Goal: Task Accomplishment & Management: Manage account settings

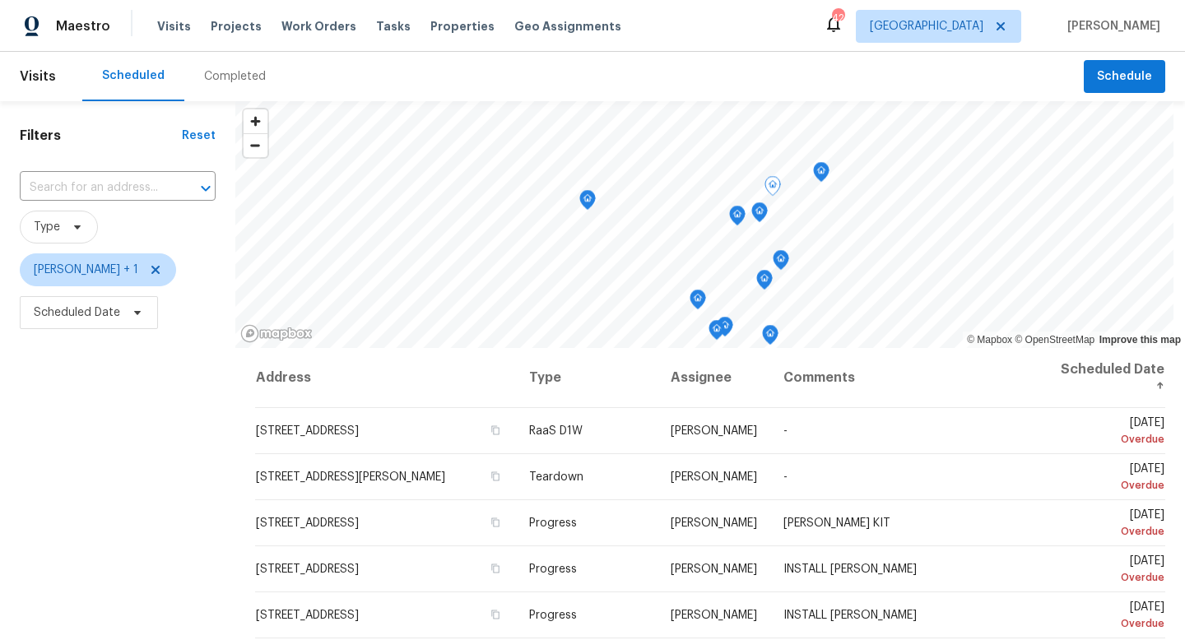
scroll to position [207, 0]
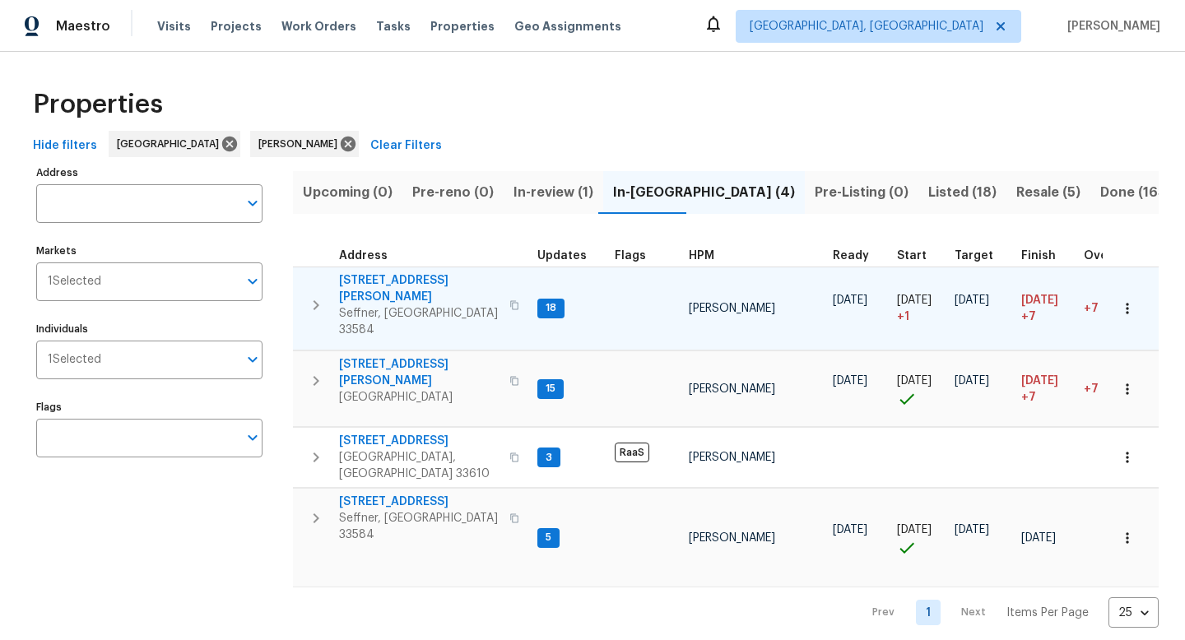
click at [381, 281] on span "807 Old Darby St" at bounding box center [419, 288] width 160 height 33
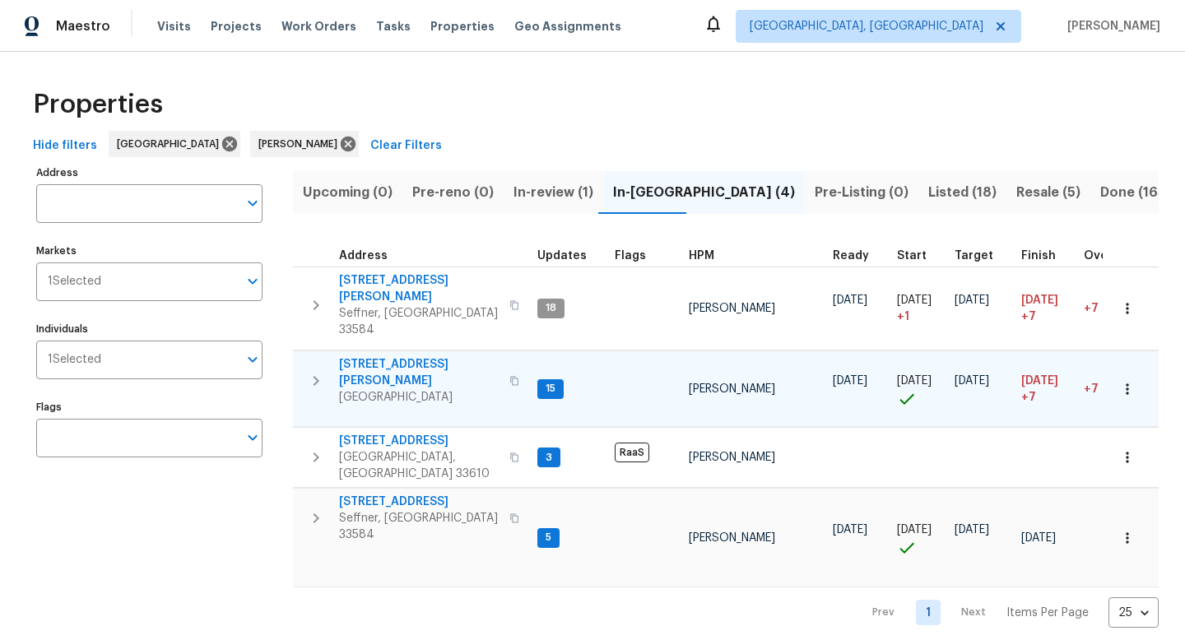
click at [392, 356] on span "4610 George Rd" at bounding box center [419, 372] width 160 height 33
click at [406, 494] on span "2905 Forestwood Dr" at bounding box center [419, 502] width 160 height 16
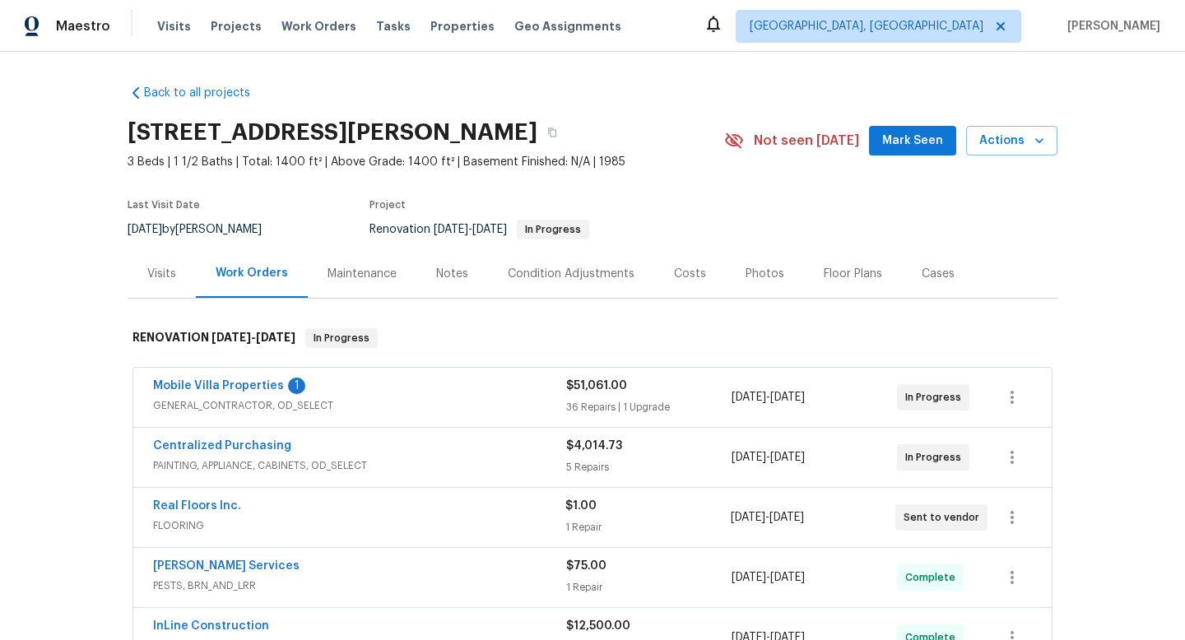
click at [254, 392] on span "Mobile Villa Properties" at bounding box center [218, 386] width 131 height 16
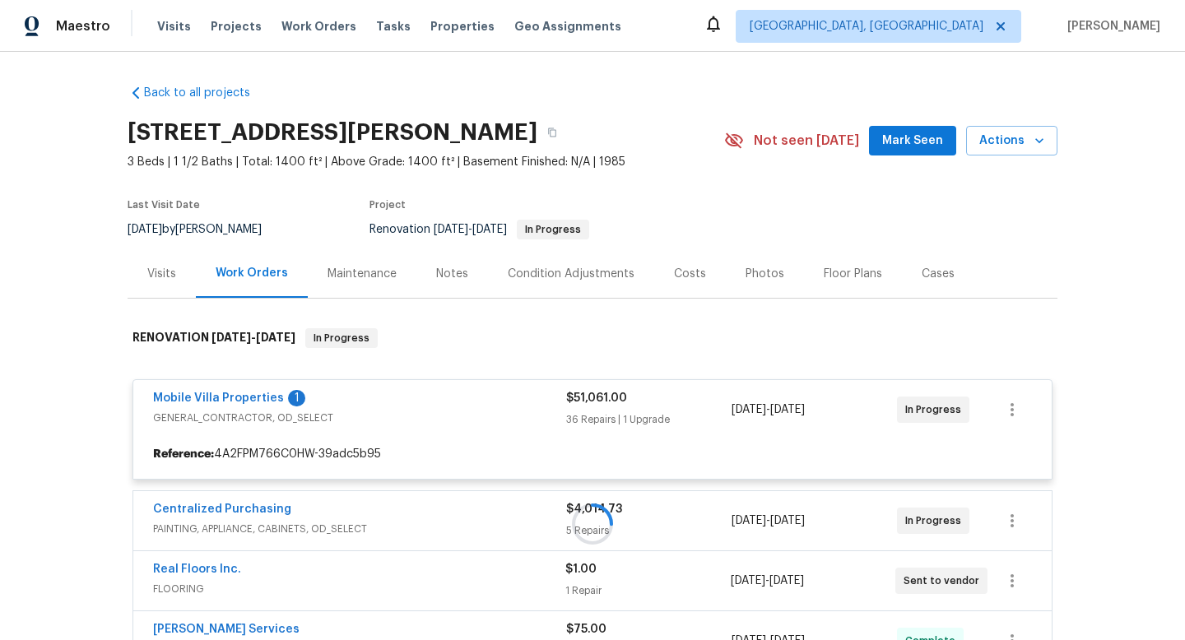
click at [247, 400] on div at bounding box center [593, 524] width 930 height 425
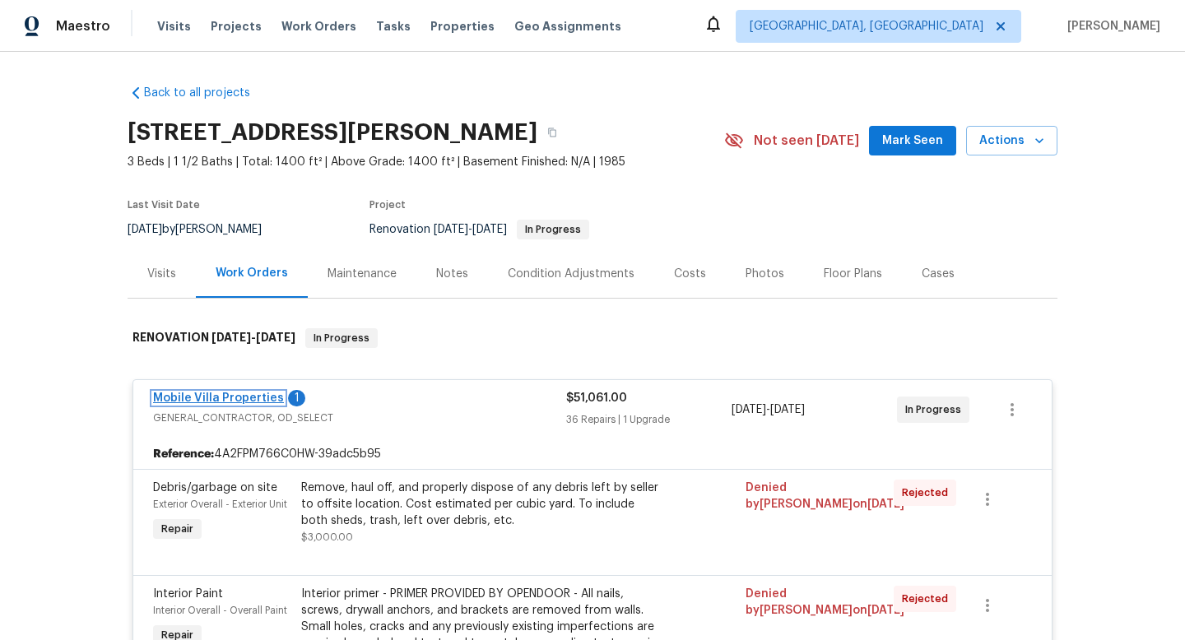
click at [249, 397] on link "Mobile Villa Properties" at bounding box center [218, 398] width 131 height 12
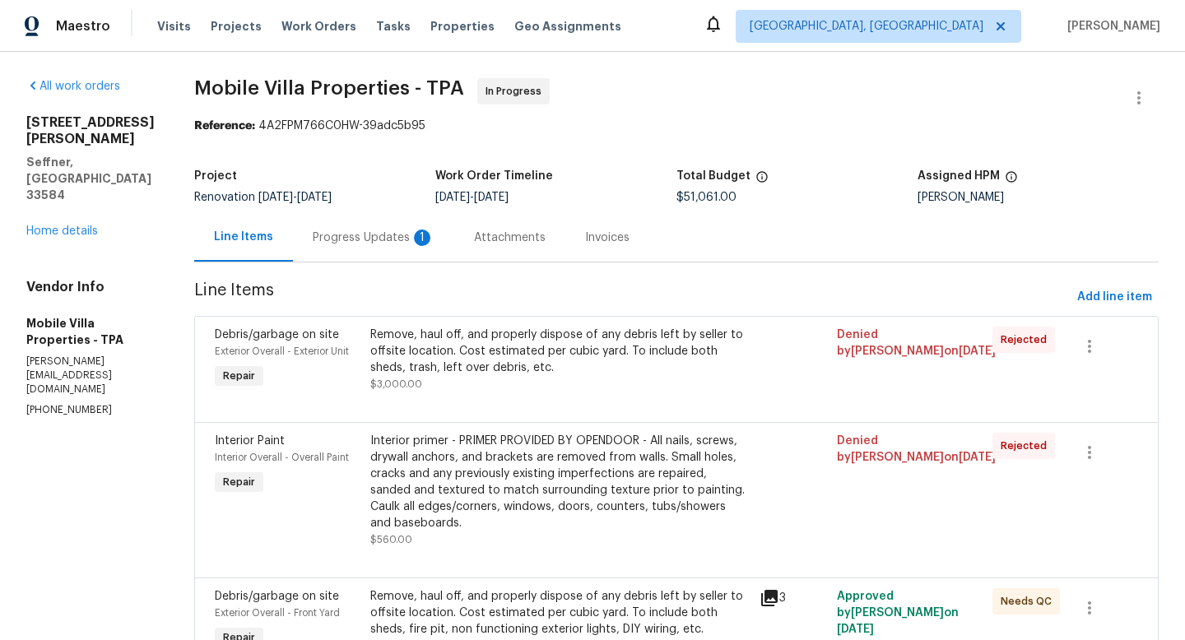
click at [333, 242] on div "Progress Updates 1" at bounding box center [374, 238] width 122 height 16
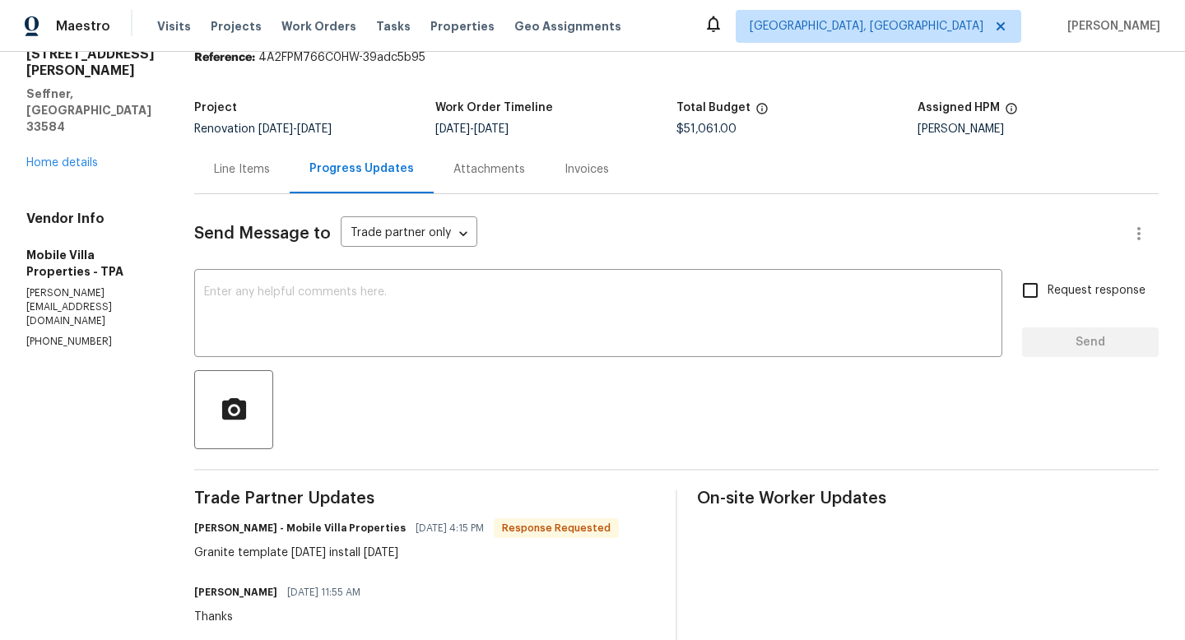
scroll to position [69, 0]
click at [365, 306] on textarea at bounding box center [598, 314] width 788 height 58
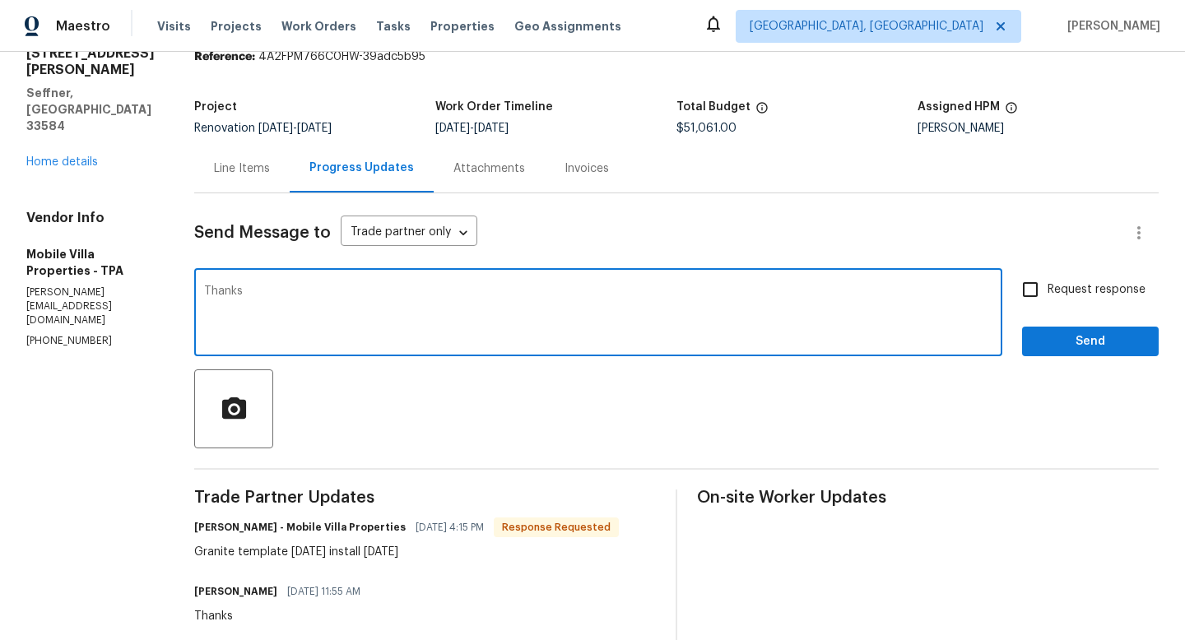
type textarea "Thanks"
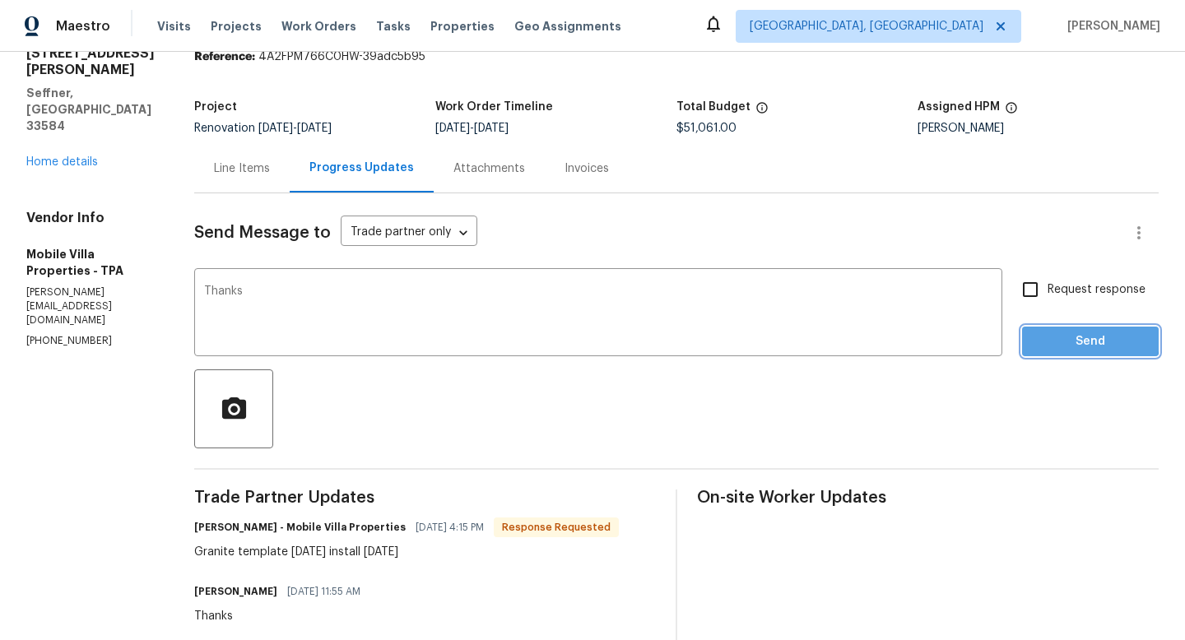
click at [1028, 336] on button "Send" at bounding box center [1090, 342] width 137 height 30
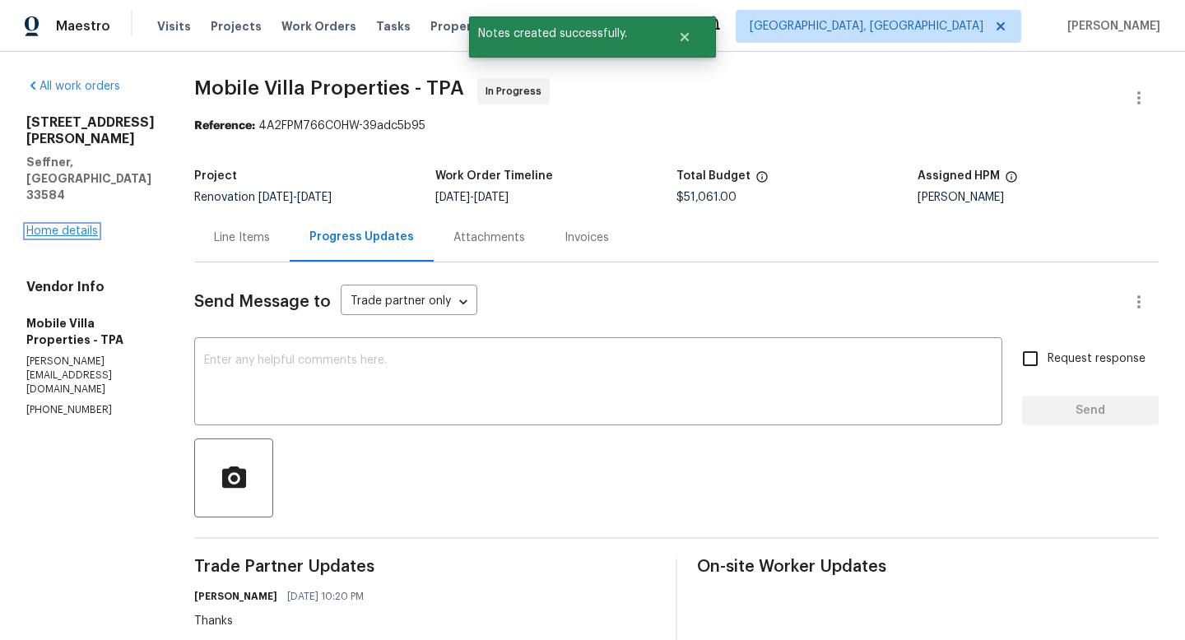
click at [91, 225] on link "Home details" at bounding box center [62, 231] width 72 height 12
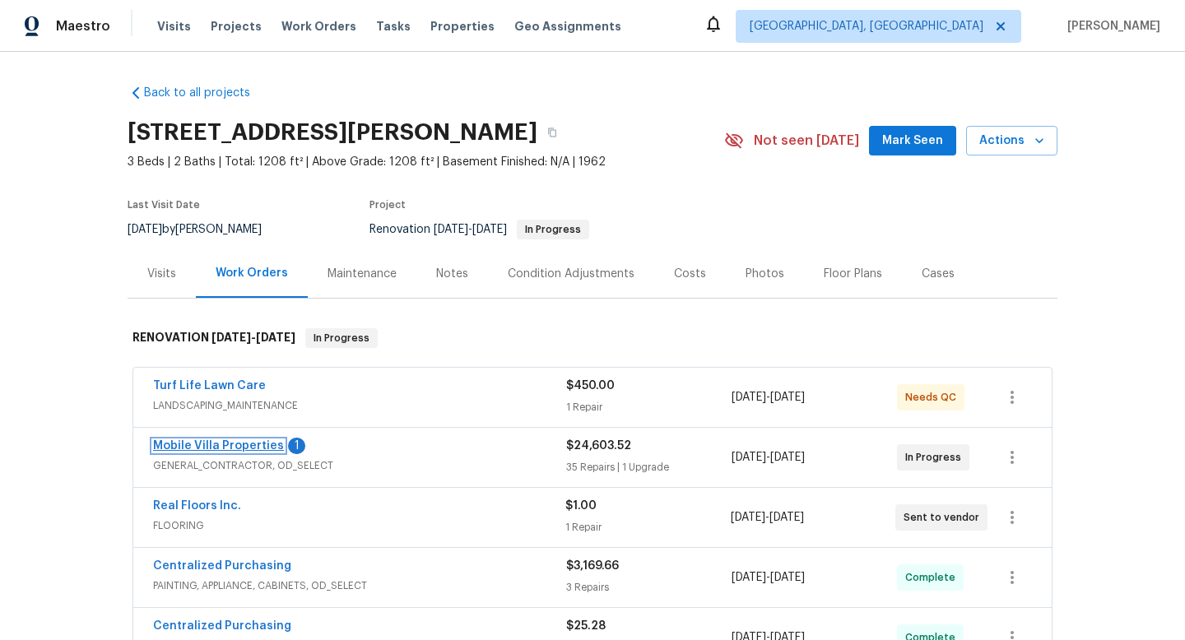
click at [241, 445] on link "Mobile Villa Properties" at bounding box center [218, 446] width 131 height 12
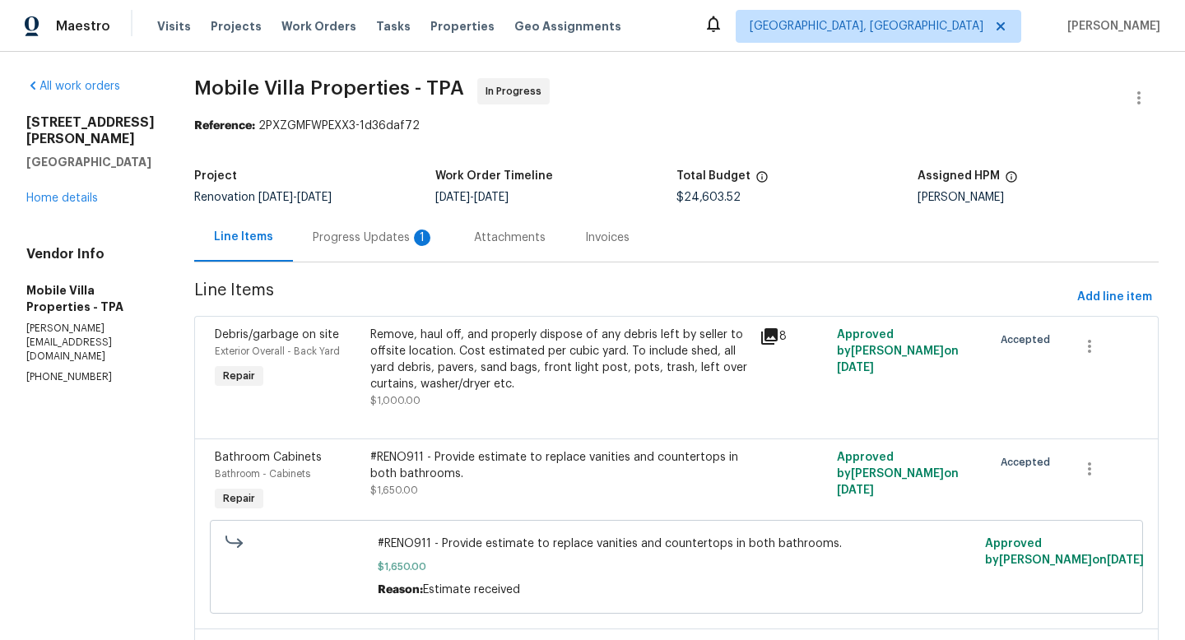
click at [316, 239] on div "Progress Updates 1" at bounding box center [374, 238] width 122 height 16
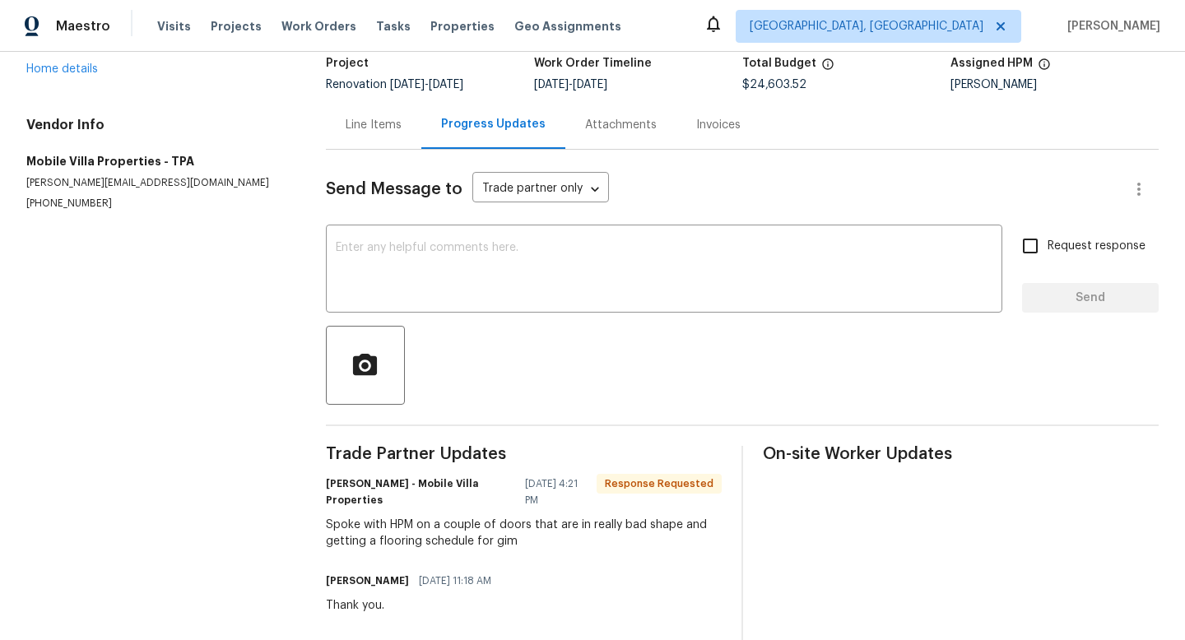
scroll to position [116, 0]
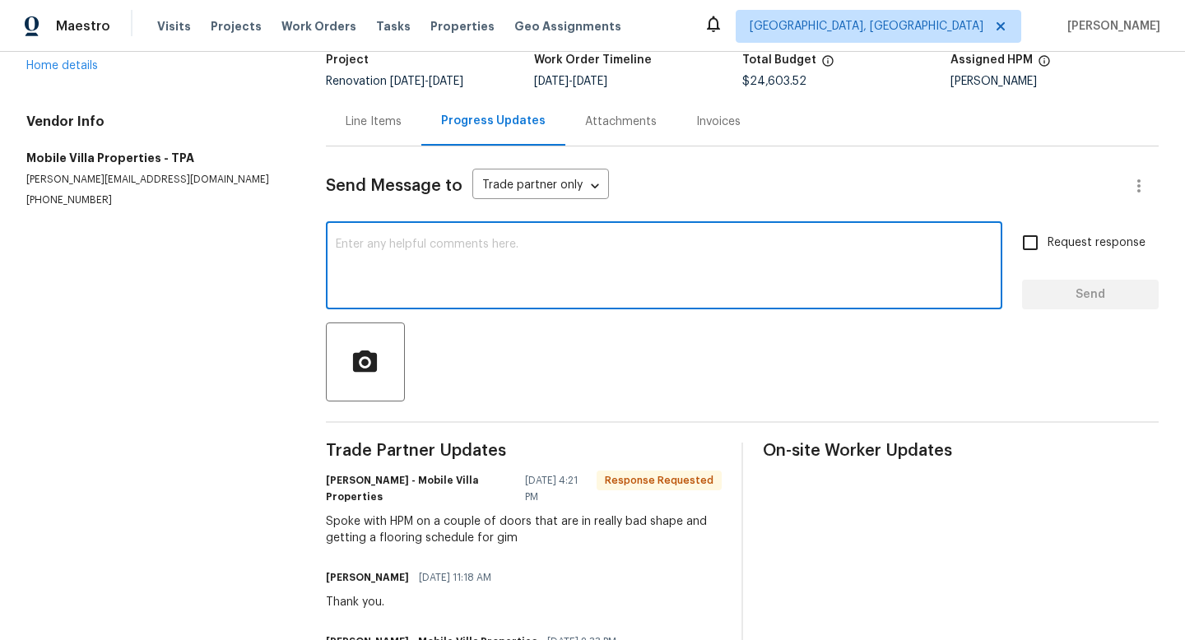
click at [432, 258] on textarea at bounding box center [664, 268] width 657 height 58
type textarea "Thanks"
click at [1048, 298] on span "Send" at bounding box center [1090, 295] width 110 height 21
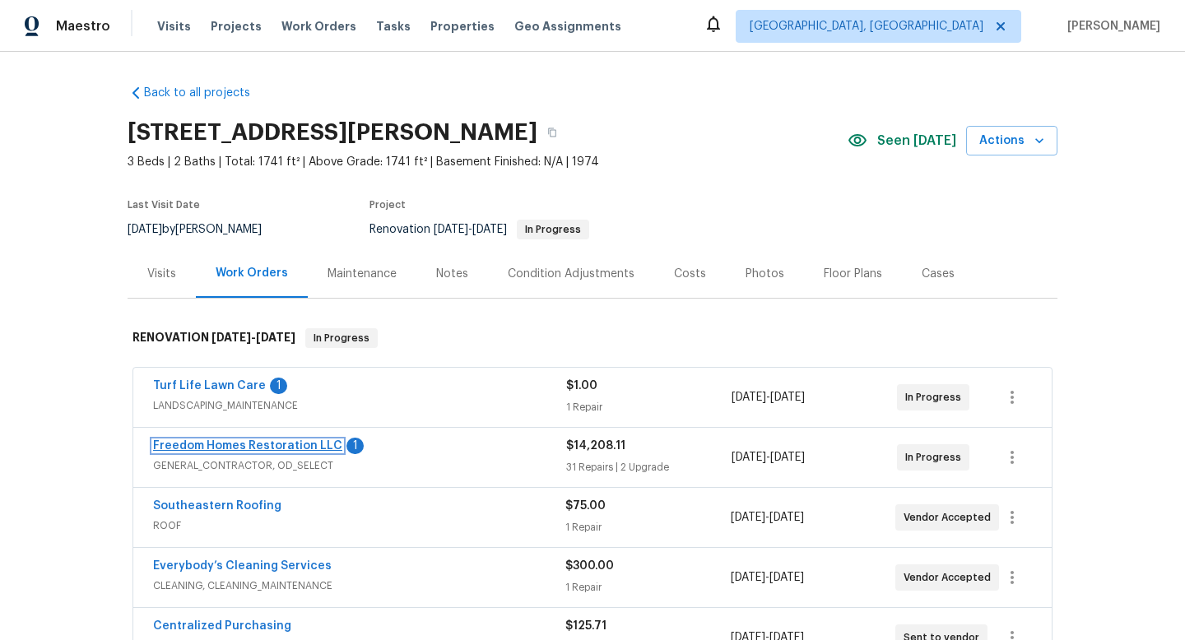
click at [281, 440] on link "Freedom Homes Restoration LLC" at bounding box center [247, 446] width 189 height 12
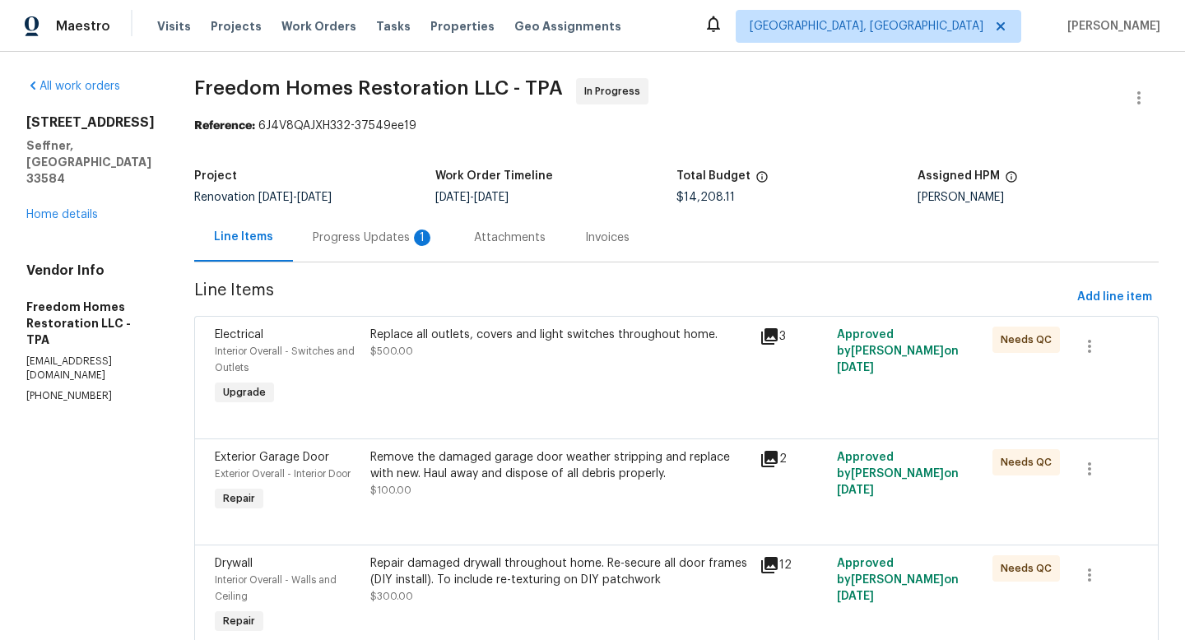
click at [385, 240] on div "Progress Updates 1" at bounding box center [374, 238] width 122 height 16
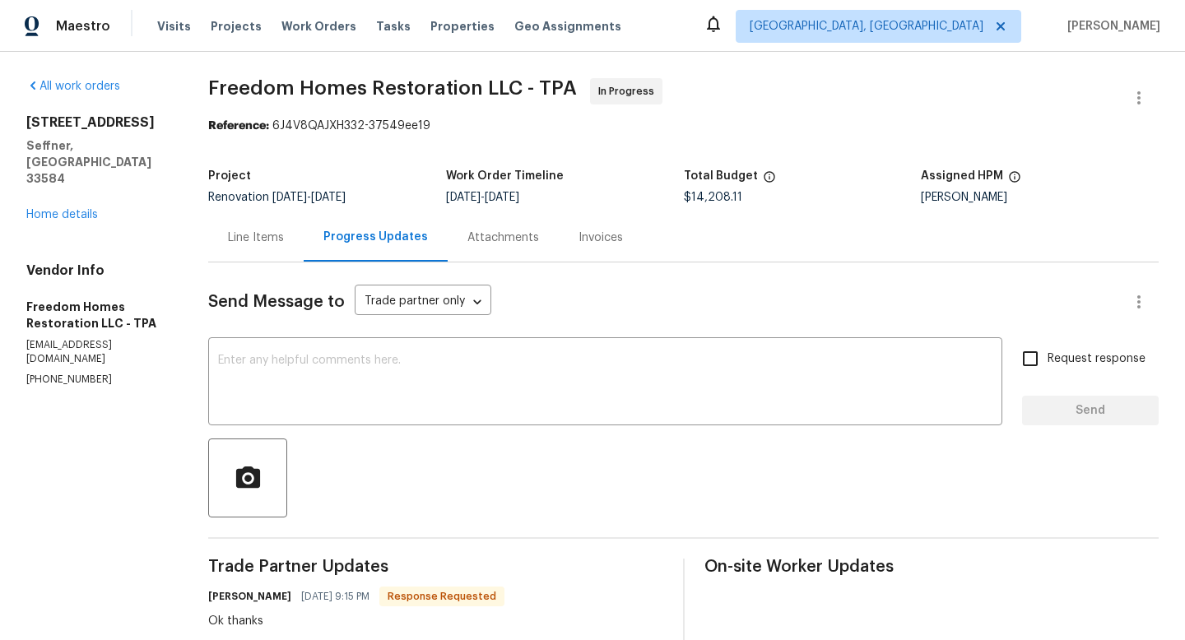
click at [272, 242] on div "Line Items" at bounding box center [256, 238] width 56 height 16
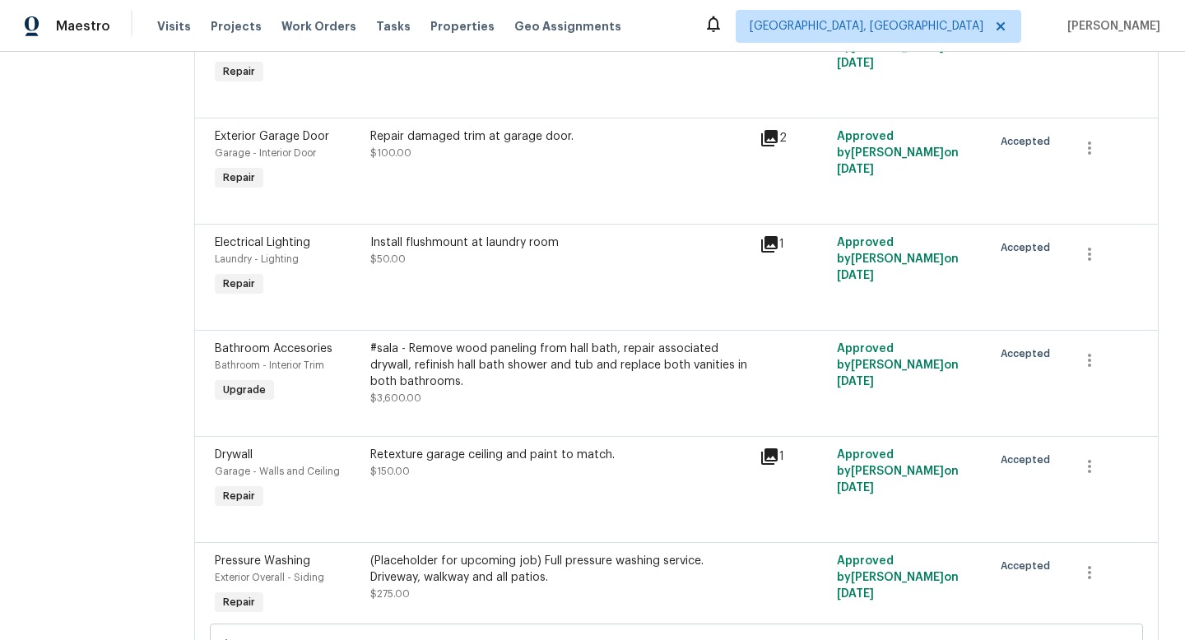
scroll to position [2602, 0]
click at [546, 388] on div "#sala - Remove wood paneling from hall bath, repair associated drywall, refinis…" at bounding box center [559, 363] width 379 height 49
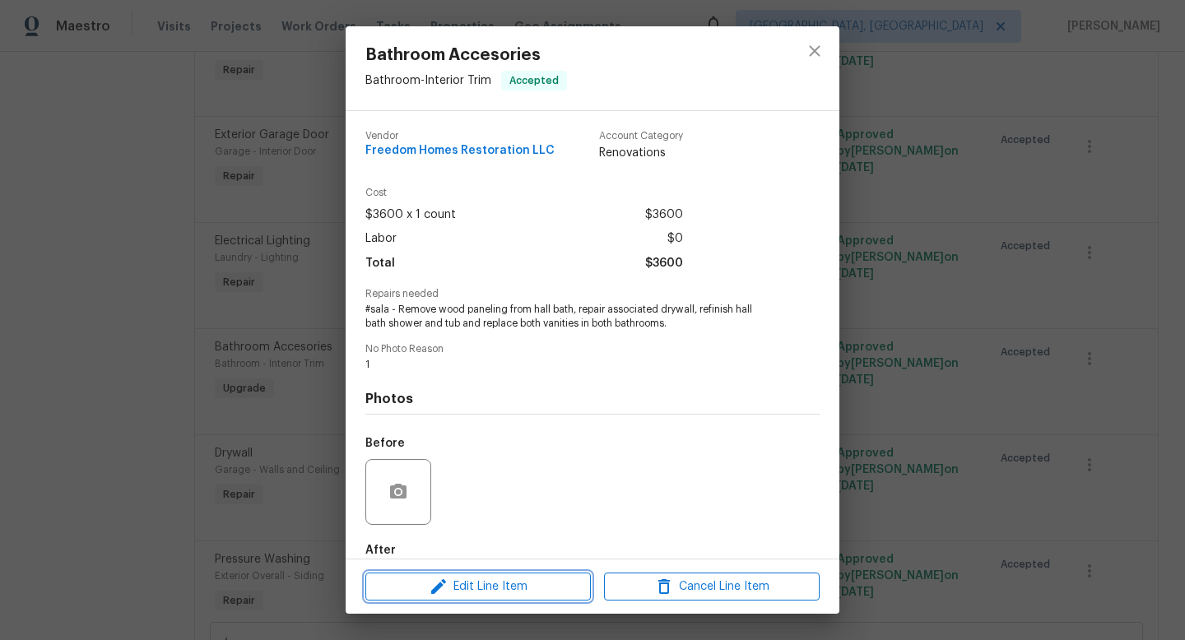
click at [505, 584] on span "Edit Line Item" at bounding box center [478, 587] width 216 height 21
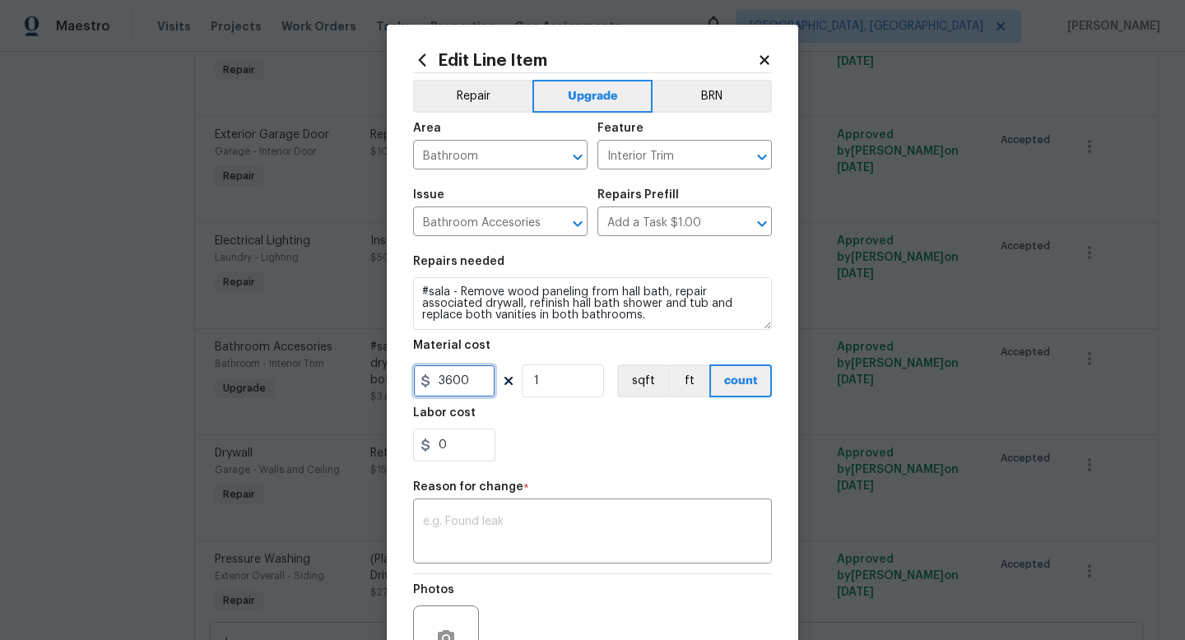
click at [477, 383] on input "3600" at bounding box center [454, 380] width 82 height 33
type input "4960"
click at [540, 532] on textarea at bounding box center [592, 533] width 339 height 35
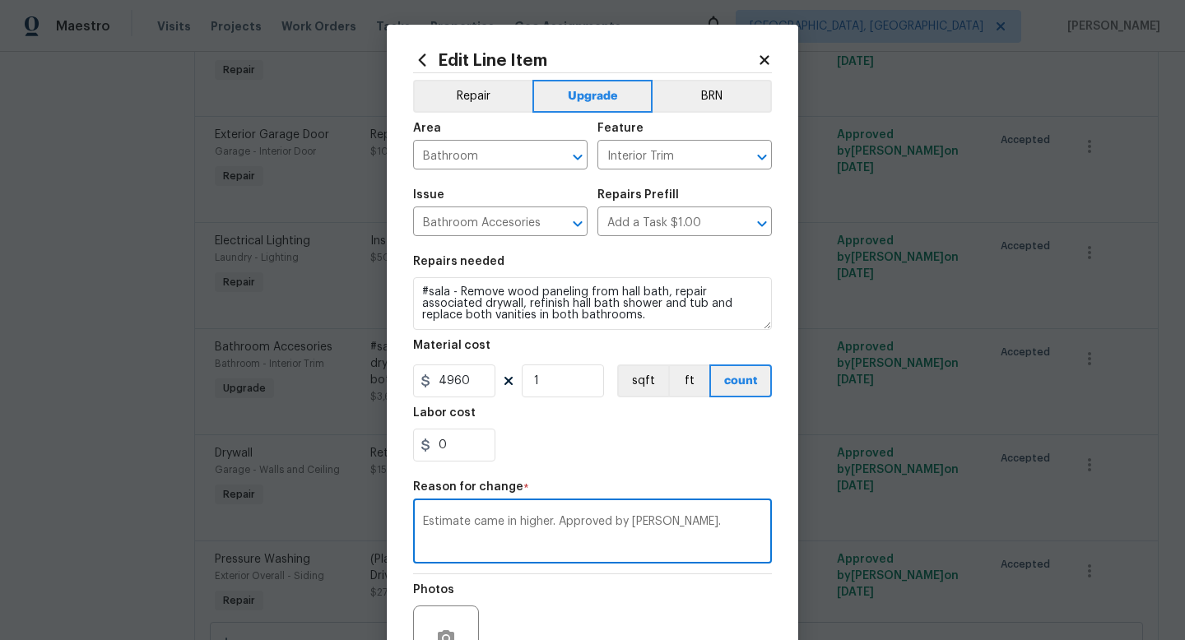
type textarea "Estimate came in higher. Approved by Mayes."
click at [594, 467] on section "Repairs needed #sala - Remove wood paneling from hall bath, repair associated d…" at bounding box center [592, 358] width 359 height 225
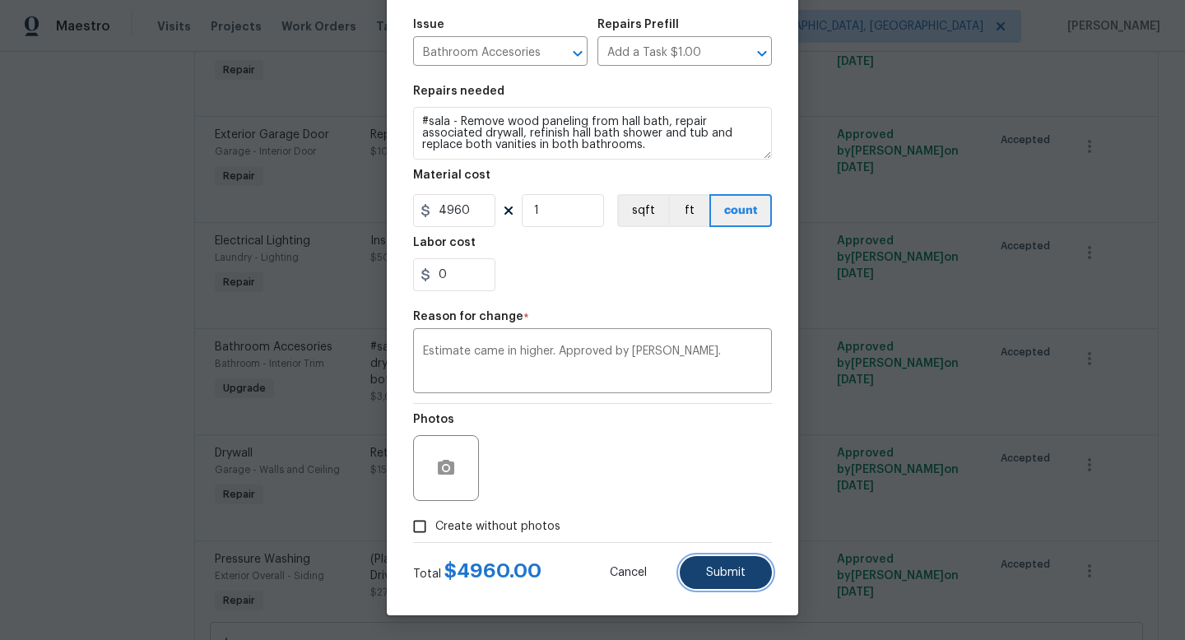
click at [715, 567] on span "Submit" at bounding box center [725, 573] width 39 height 12
type input "3600"
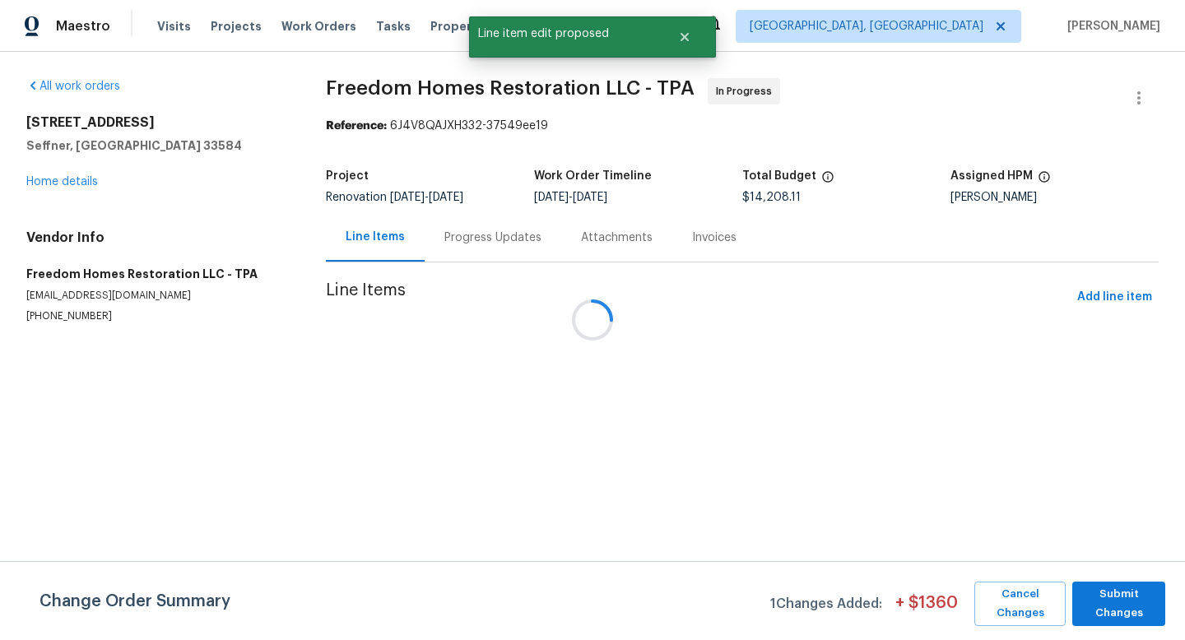
scroll to position [0, 0]
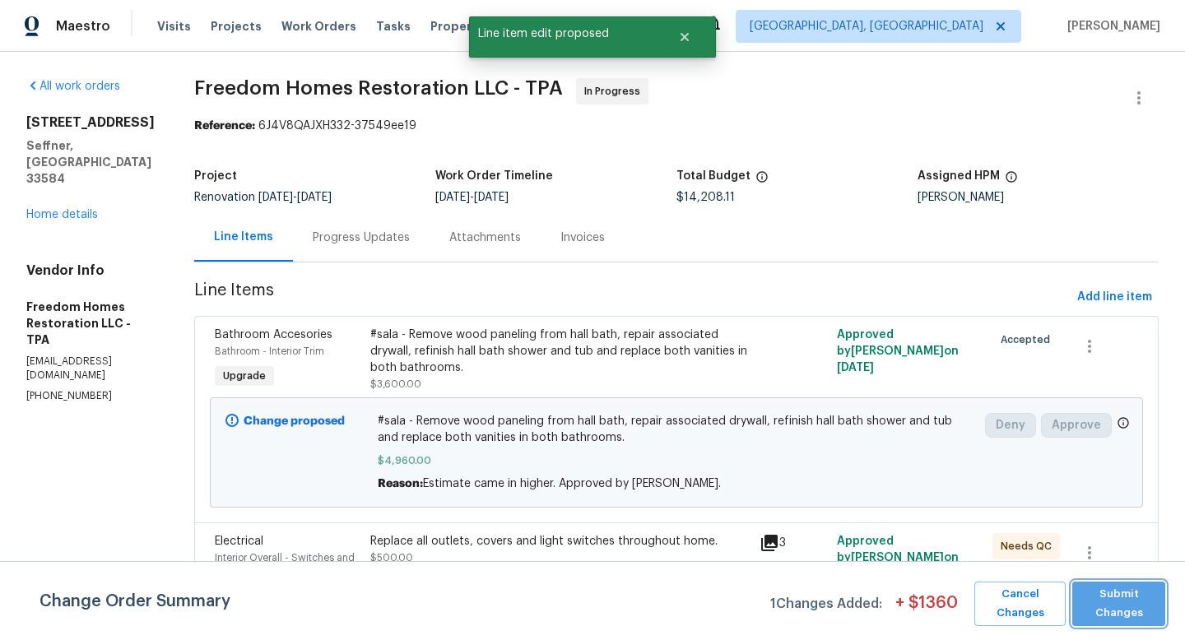
click at [1101, 601] on span "Submit Changes" at bounding box center [1118, 604] width 77 height 38
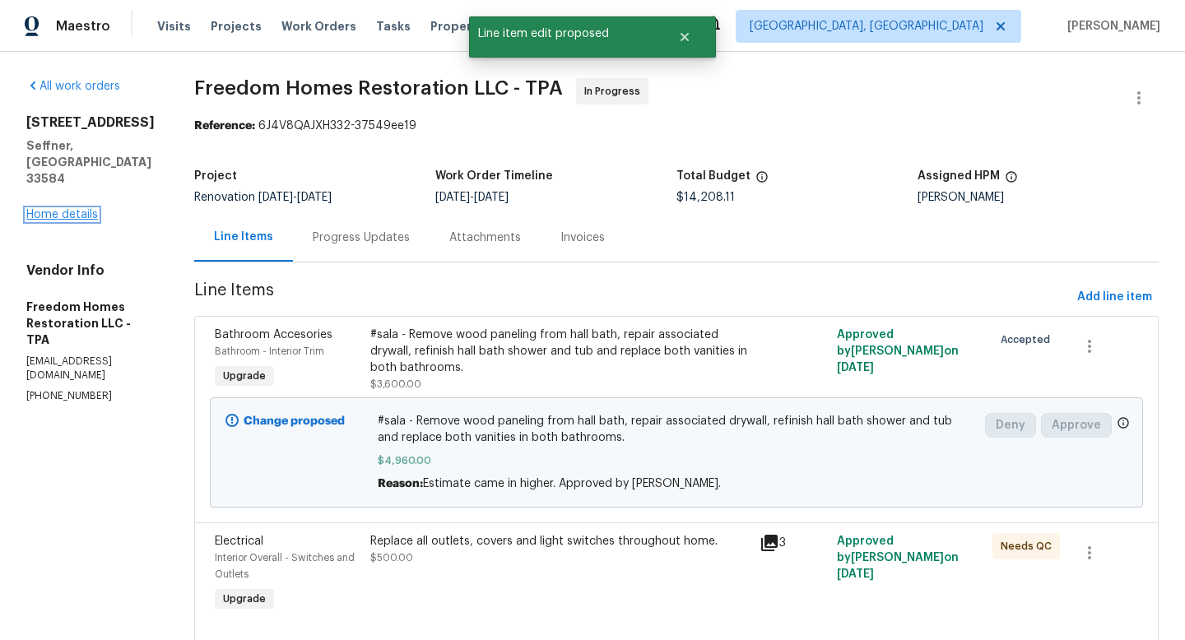
click at [72, 209] on link "Home details" at bounding box center [62, 215] width 72 height 12
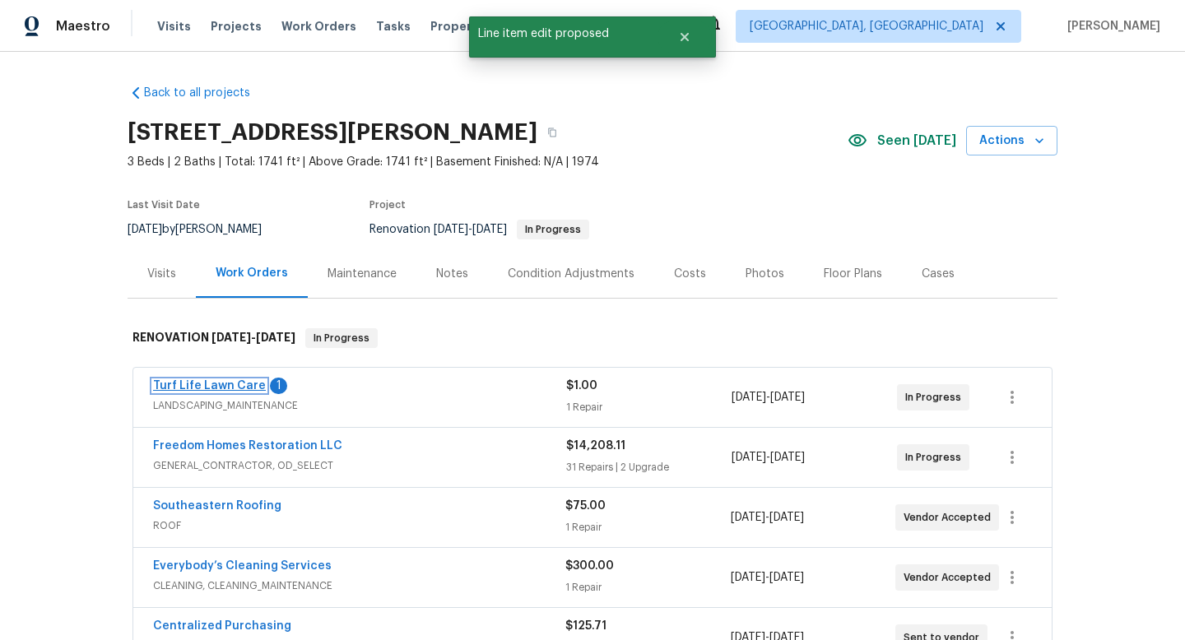
click at [234, 388] on link "Turf Life Lawn Care" at bounding box center [209, 386] width 113 height 12
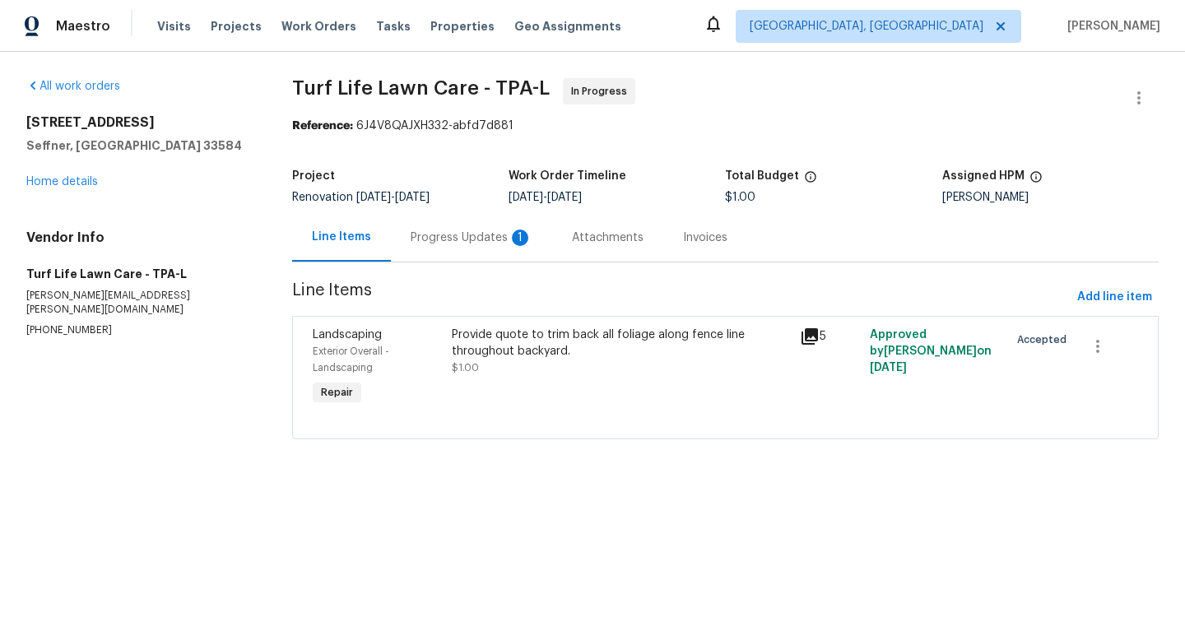
click at [449, 242] on div "Progress Updates 1" at bounding box center [472, 238] width 122 height 16
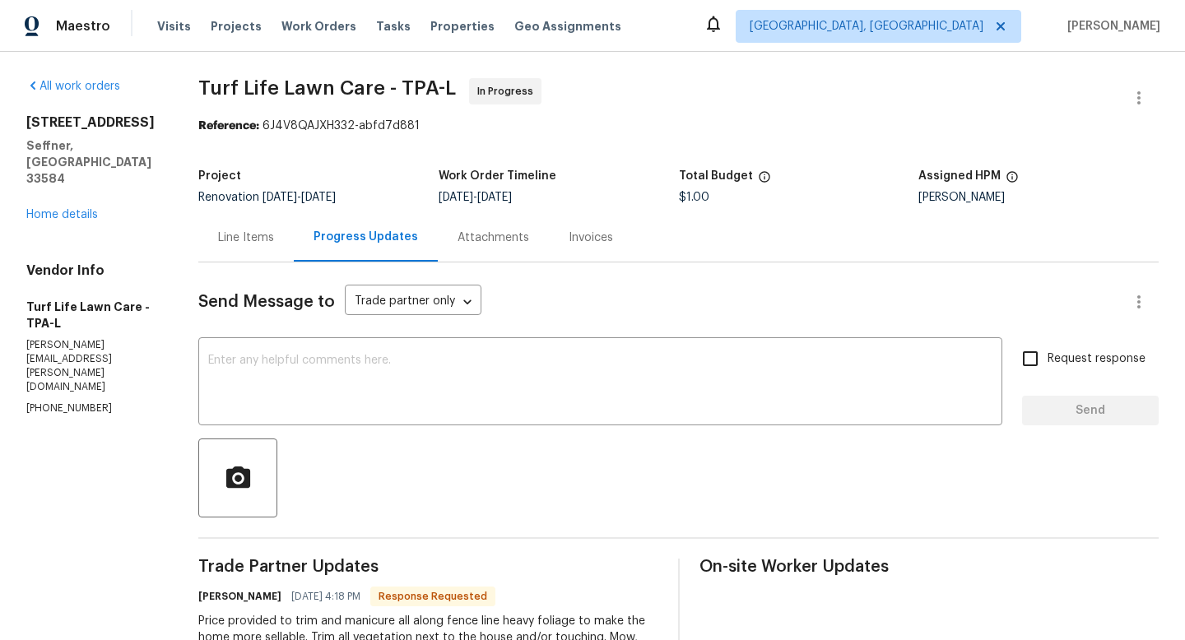
scroll to position [85, 0]
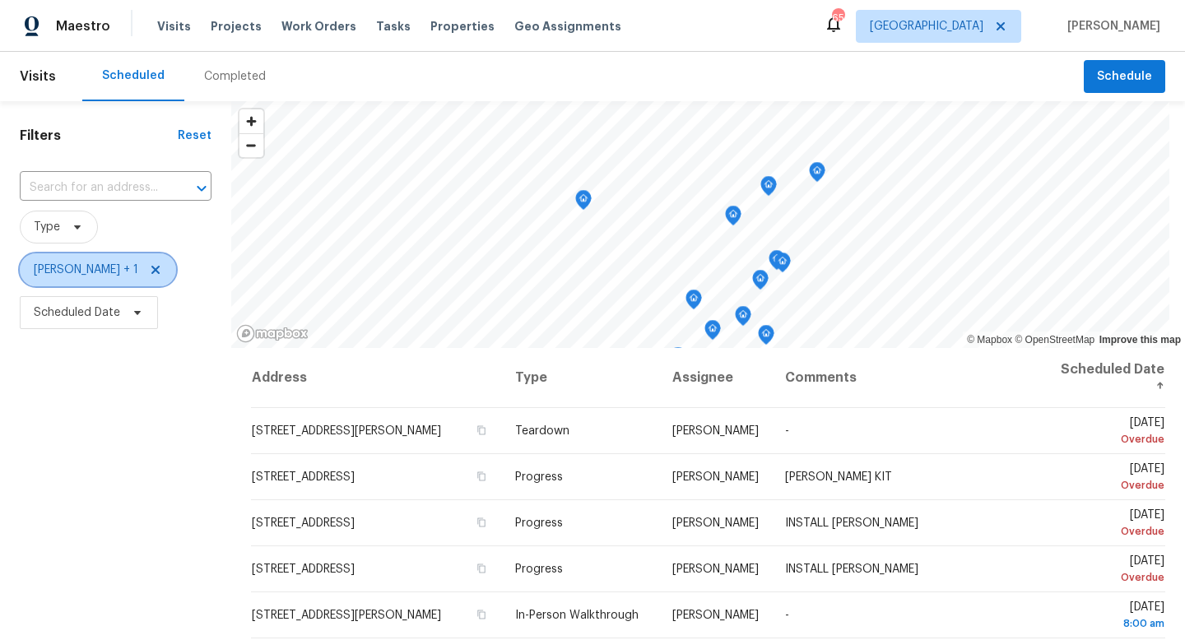
click at [151, 267] on icon at bounding box center [155, 270] width 8 height 8
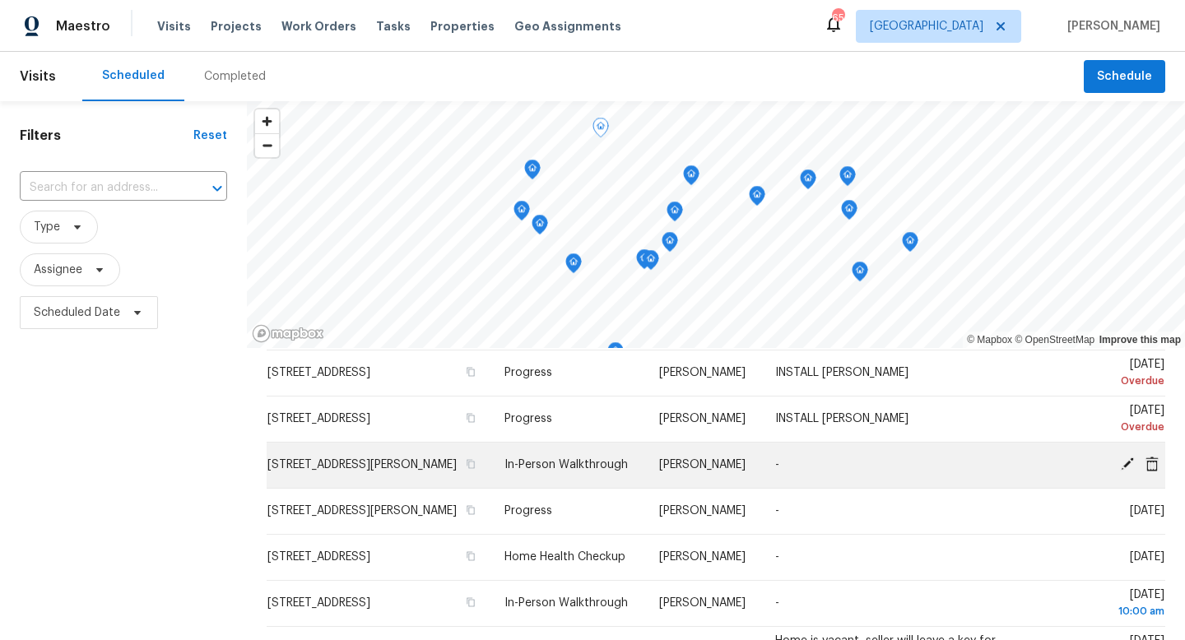
scroll to position [184, 0]
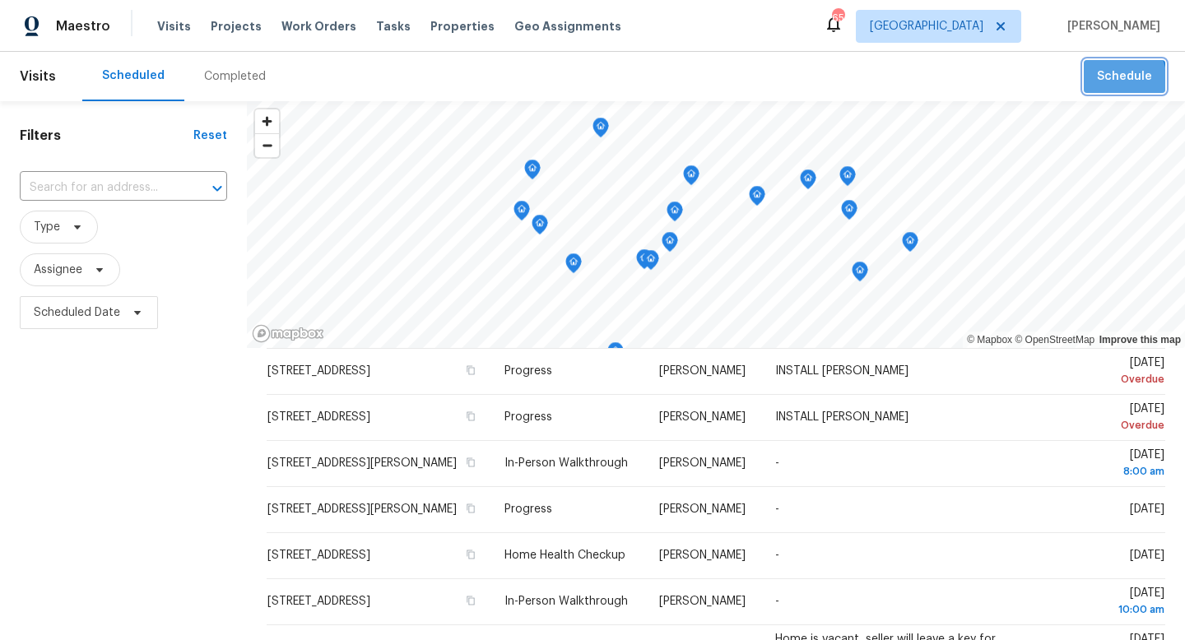
click at [1102, 83] on span "Schedule" at bounding box center [1124, 77] width 55 height 21
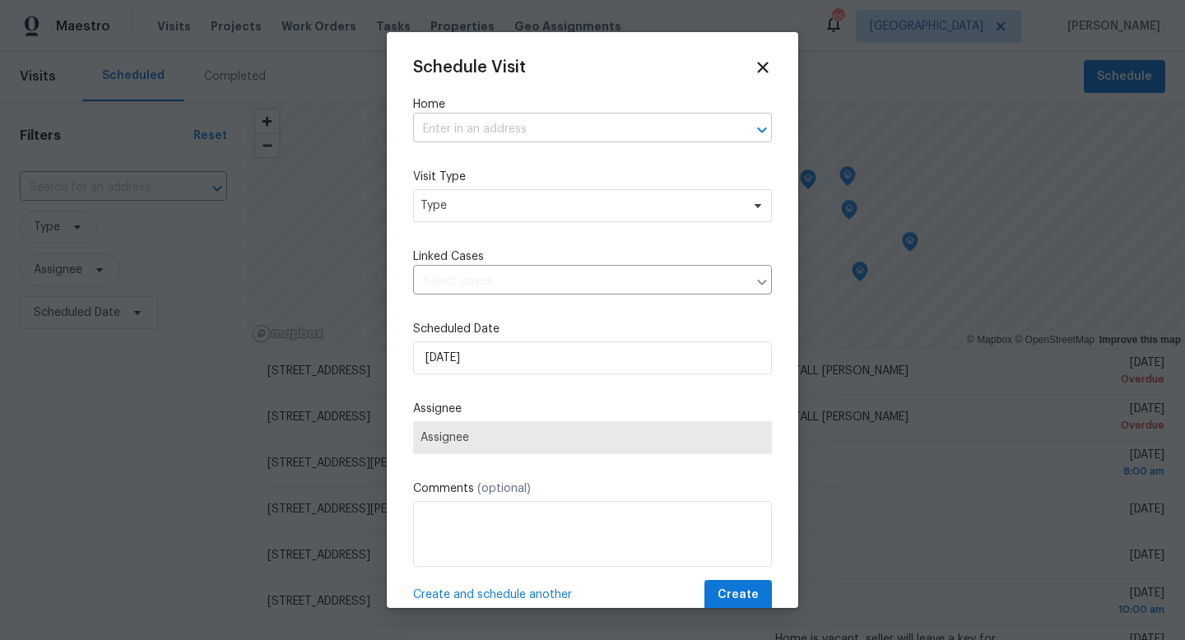
click at [466, 128] on input "text" at bounding box center [569, 130] width 313 height 26
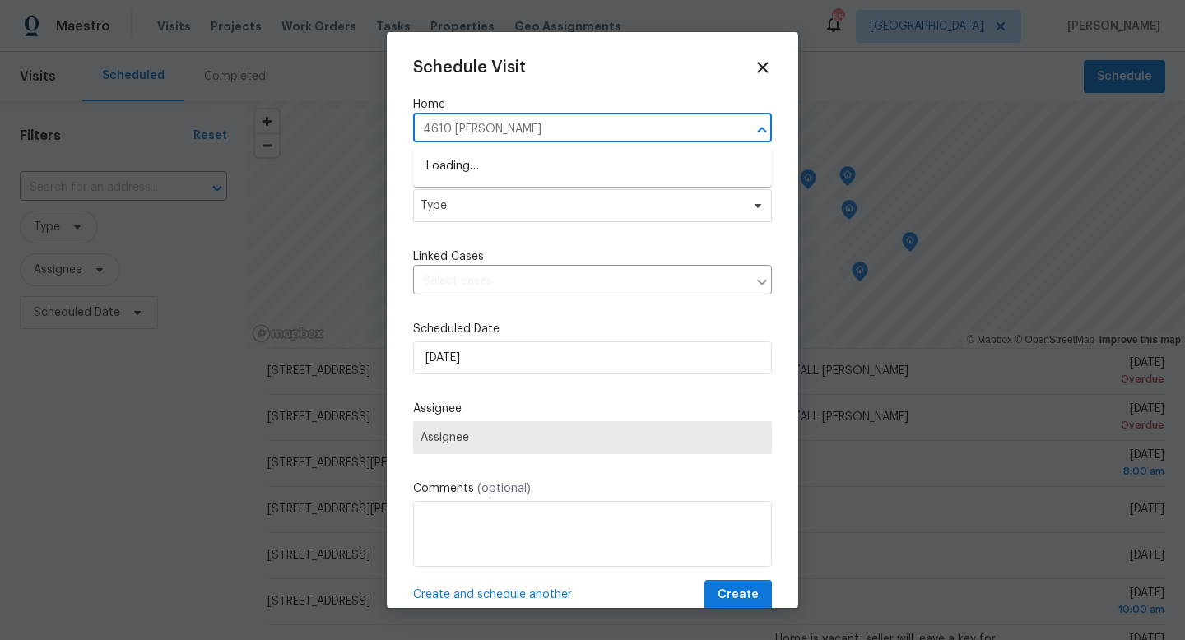
type input "4610 [PERSON_NAME]"
click at [448, 168] on li "[STREET_ADDRESS][PERSON_NAME]" at bounding box center [592, 166] width 359 height 27
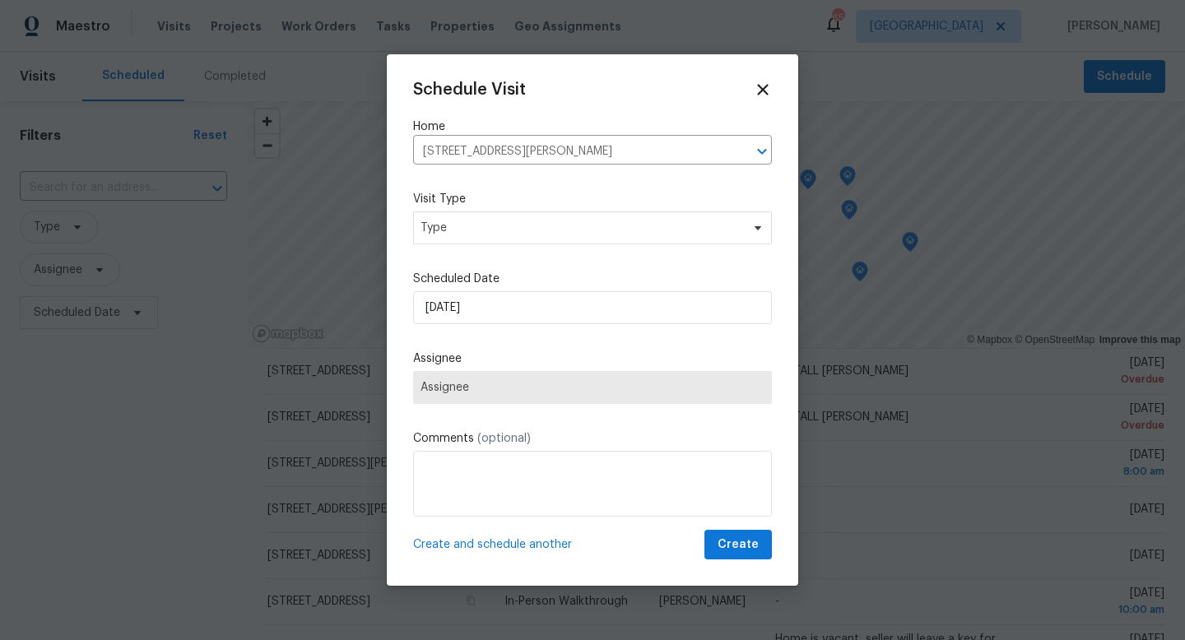
click at [458, 204] on div "Visit Type Type" at bounding box center [592, 217] width 359 height 53
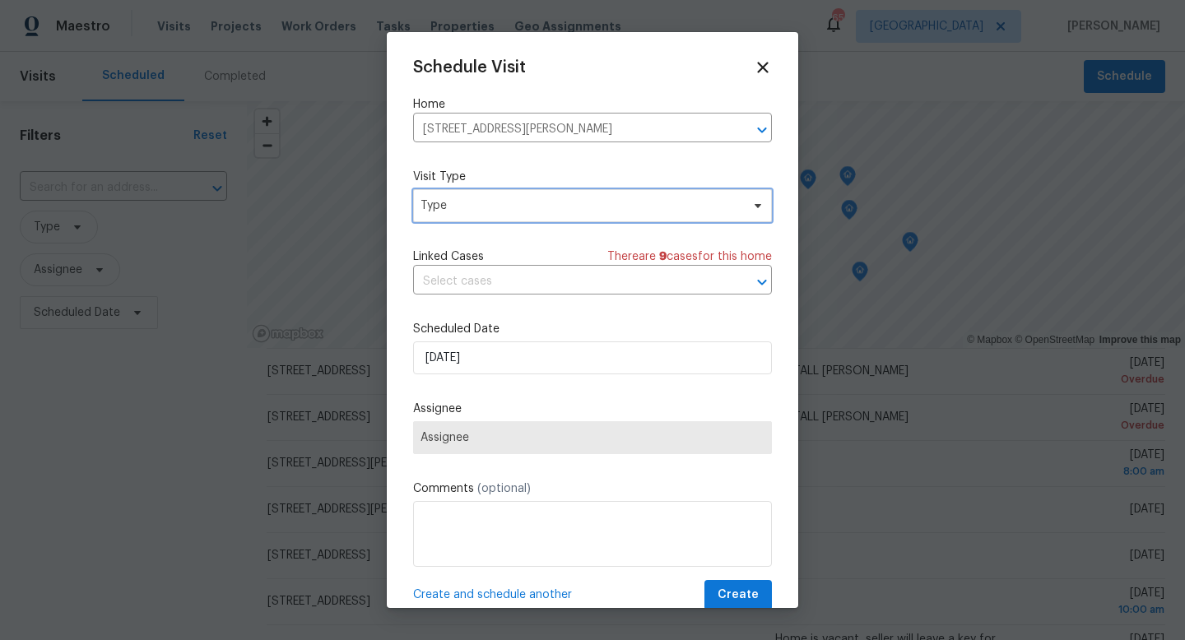
click at [458, 204] on span "Type" at bounding box center [580, 205] width 320 height 16
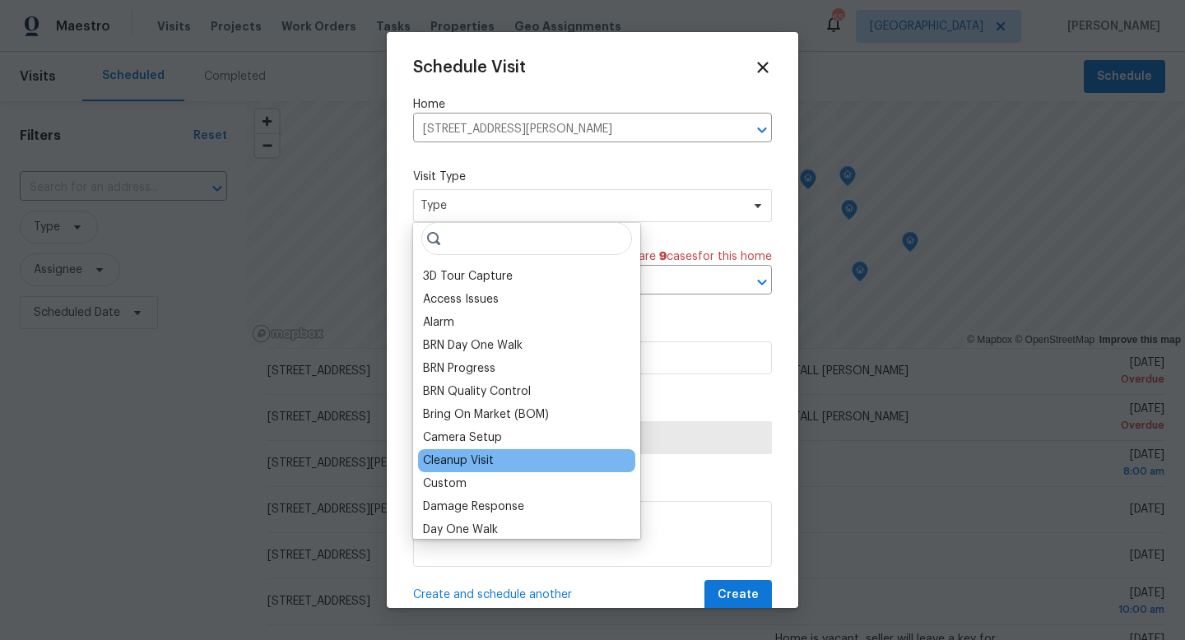
scroll to position [0, 0]
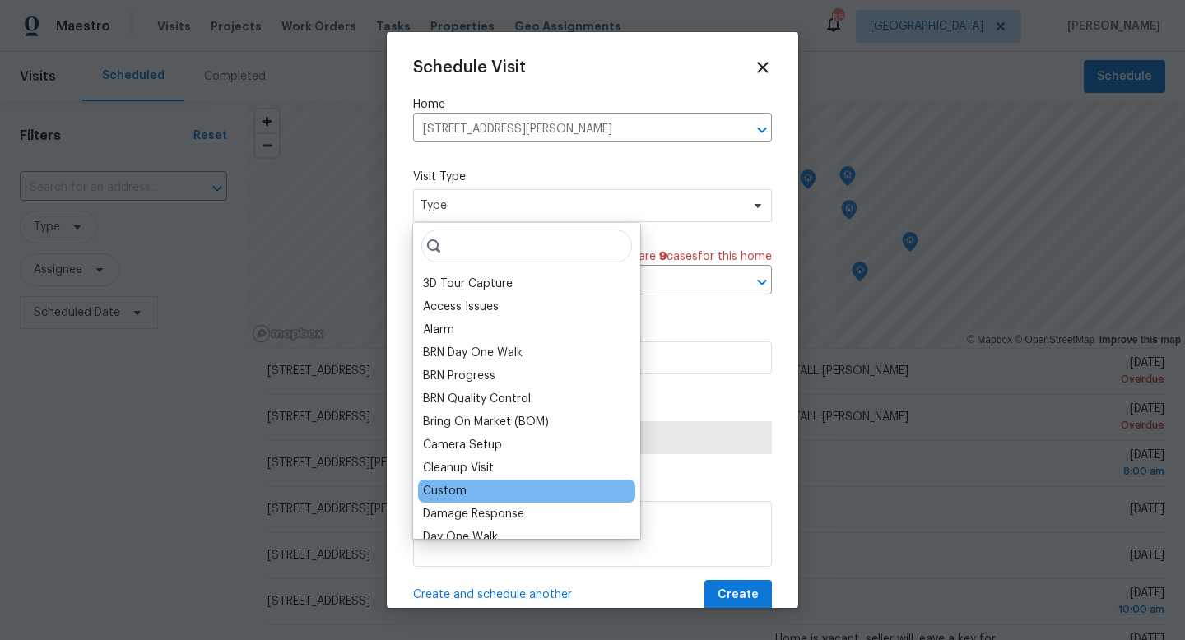
click at [510, 484] on div "Custom" at bounding box center [526, 491] width 217 height 23
click at [460, 488] on div "Custom" at bounding box center [445, 491] width 44 height 16
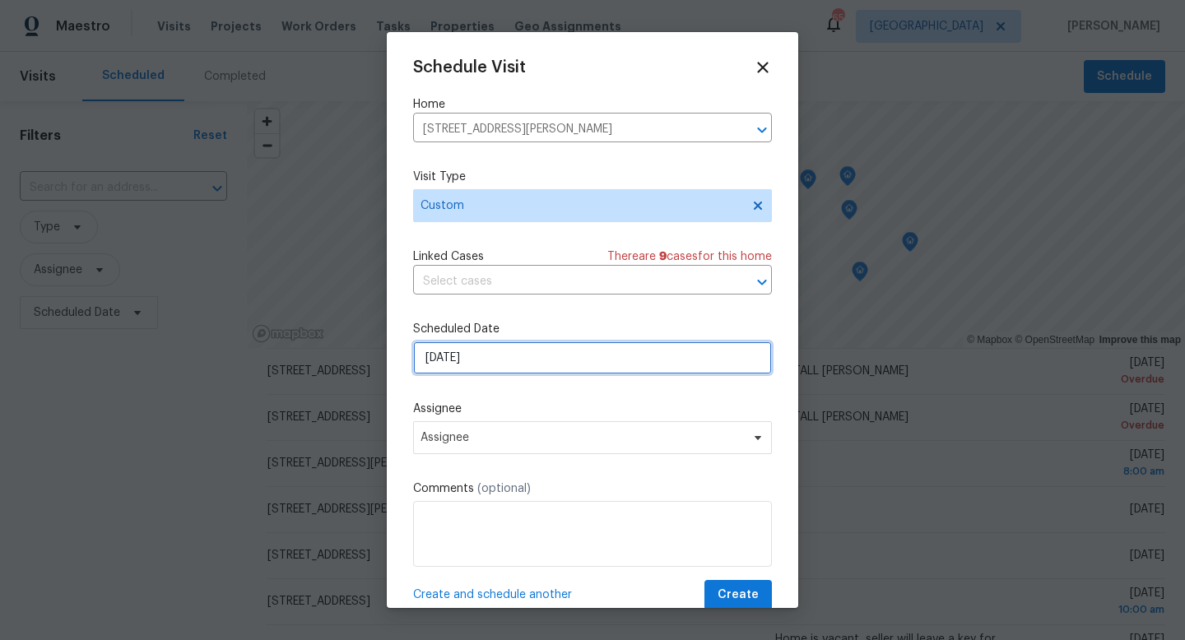
click at [476, 366] on input "[DATE]" at bounding box center [592, 357] width 359 height 33
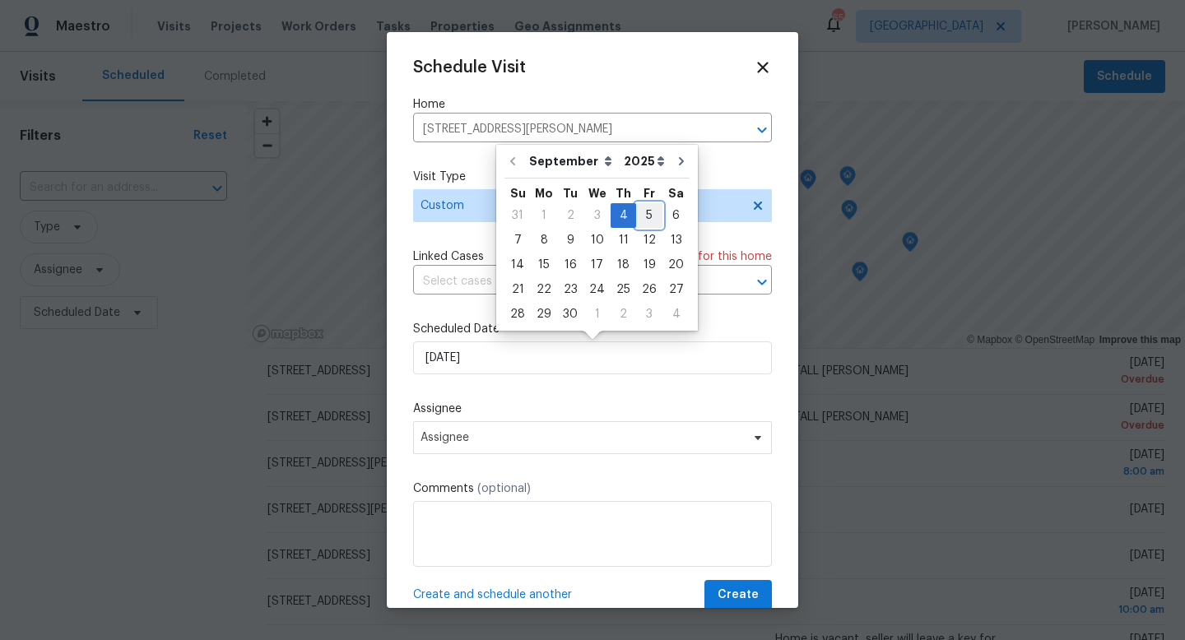
click at [641, 210] on div "5" at bounding box center [649, 215] width 26 height 23
type input "[DATE]"
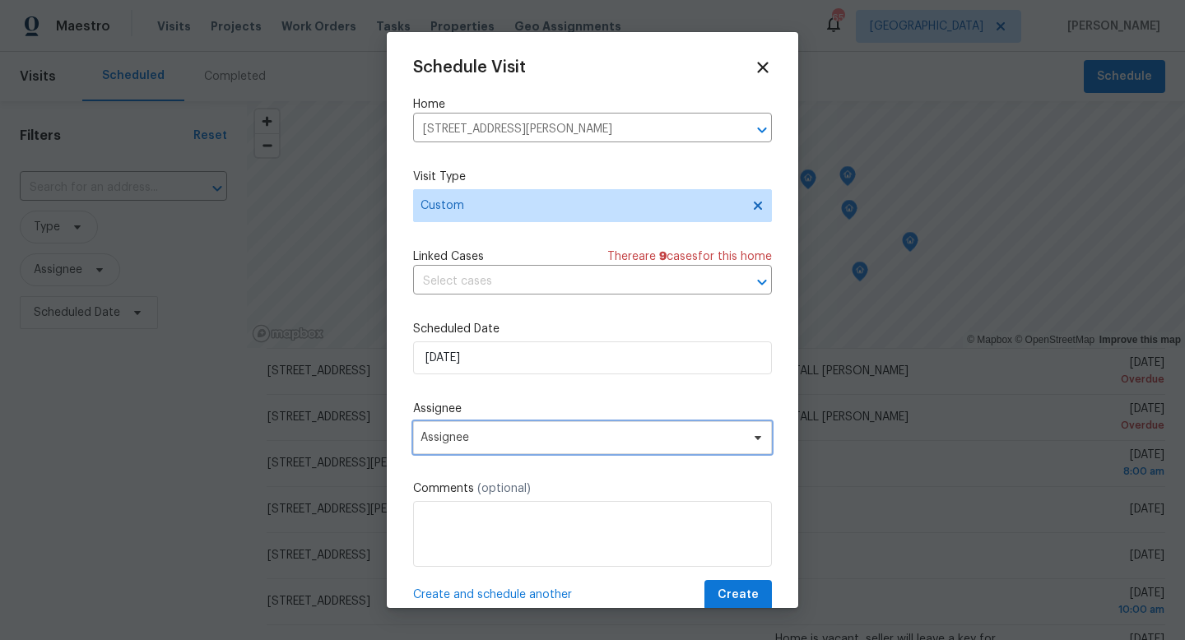
click at [457, 434] on span "Assignee" at bounding box center [581, 437] width 323 height 13
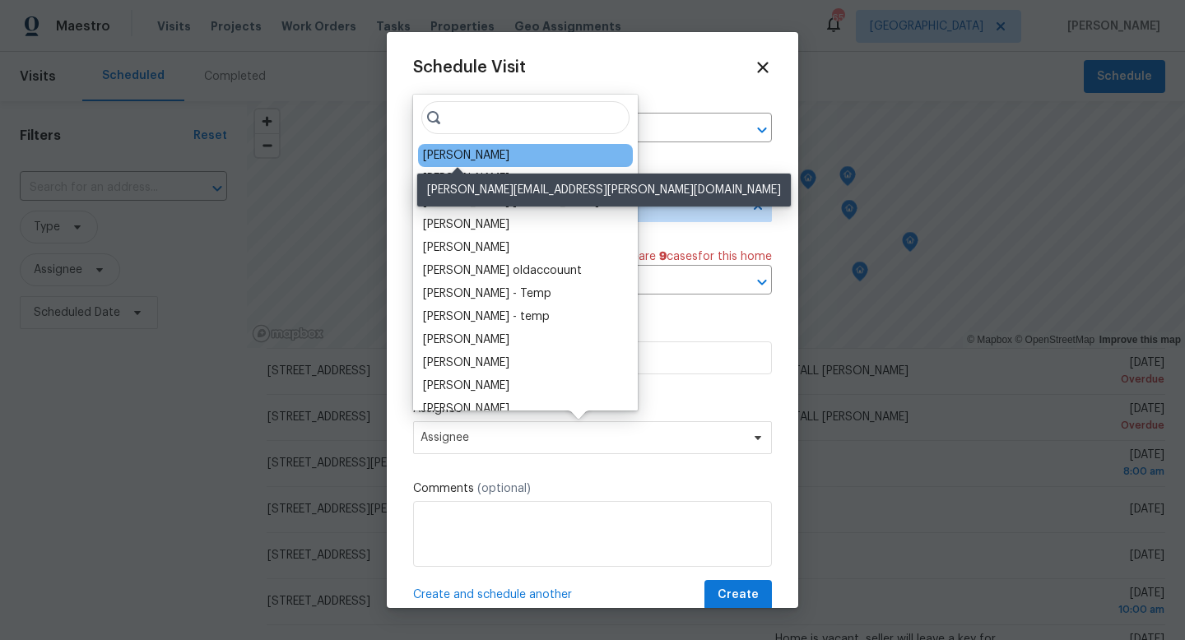
click at [439, 151] on div "[PERSON_NAME]" at bounding box center [466, 155] width 86 height 16
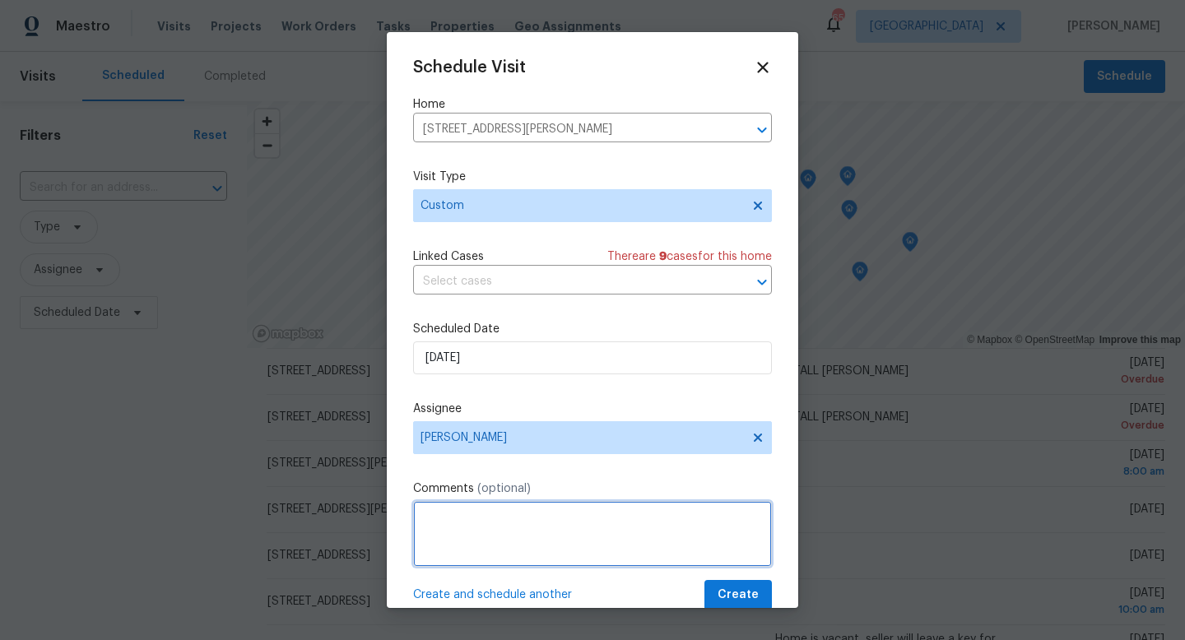
click at [450, 547] on textarea at bounding box center [592, 534] width 359 height 66
type textarea "Punch list walk"
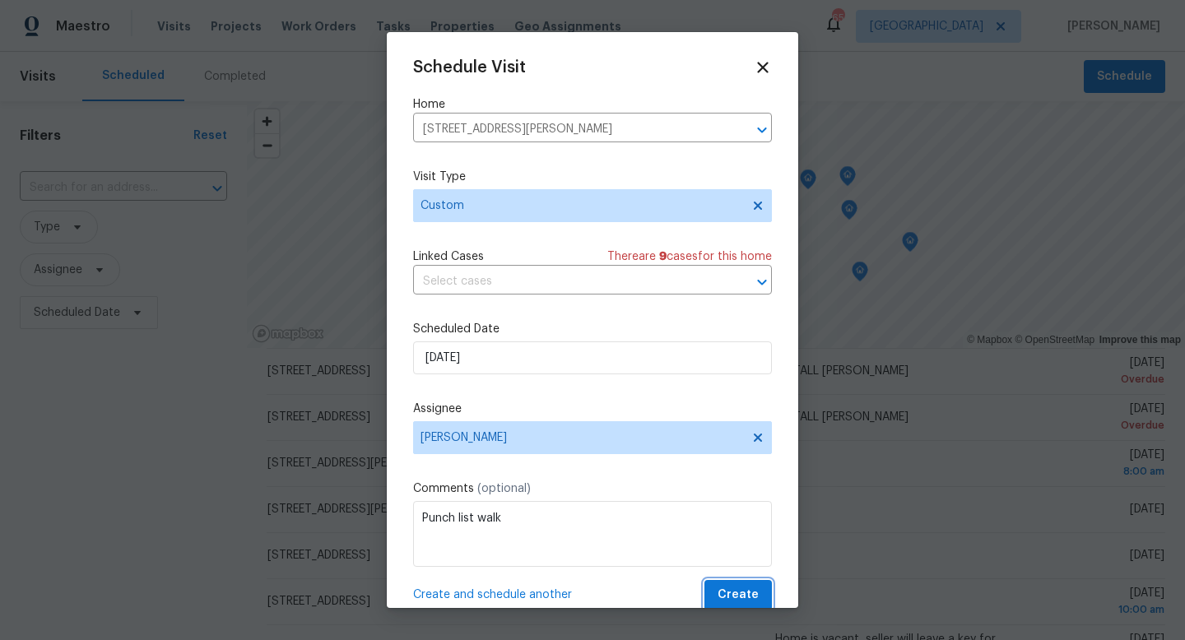
click at [724, 587] on span "Create" at bounding box center [737, 595] width 41 height 21
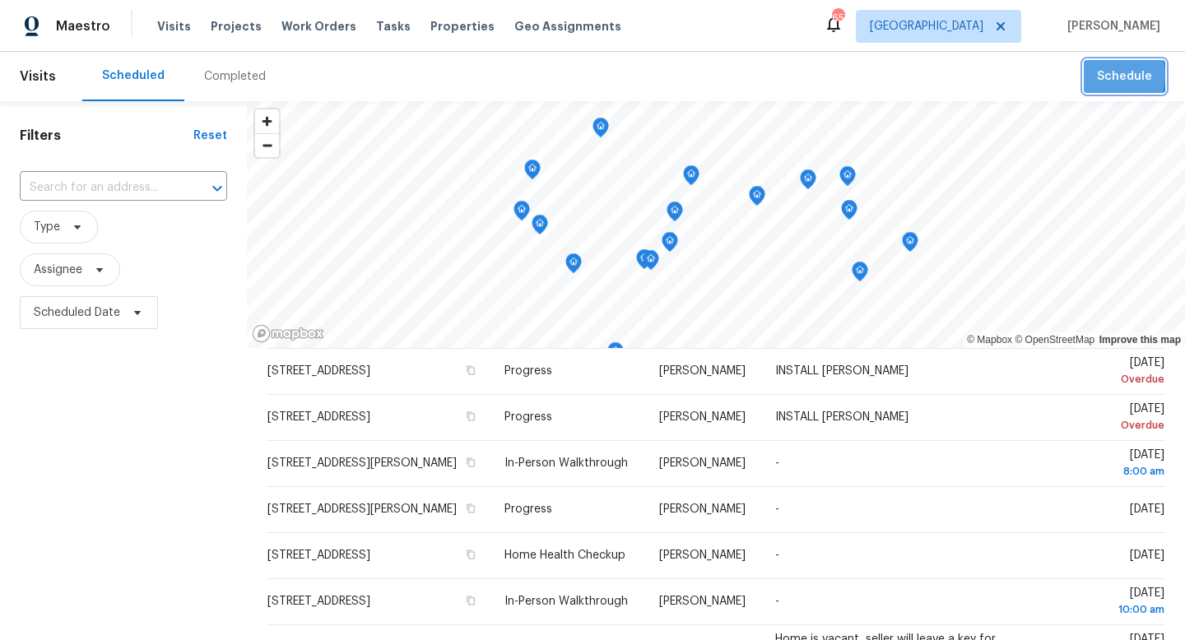
click at [1097, 75] on button "Schedule" at bounding box center [1124, 77] width 81 height 34
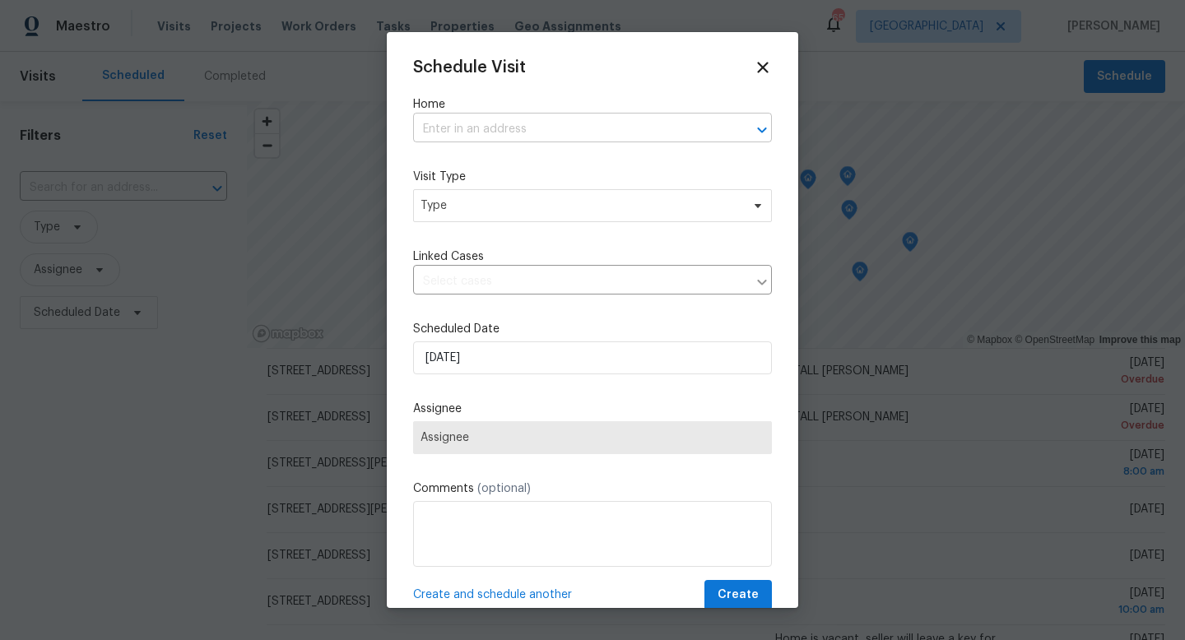
click at [545, 137] on input "text" at bounding box center [569, 130] width 313 height 26
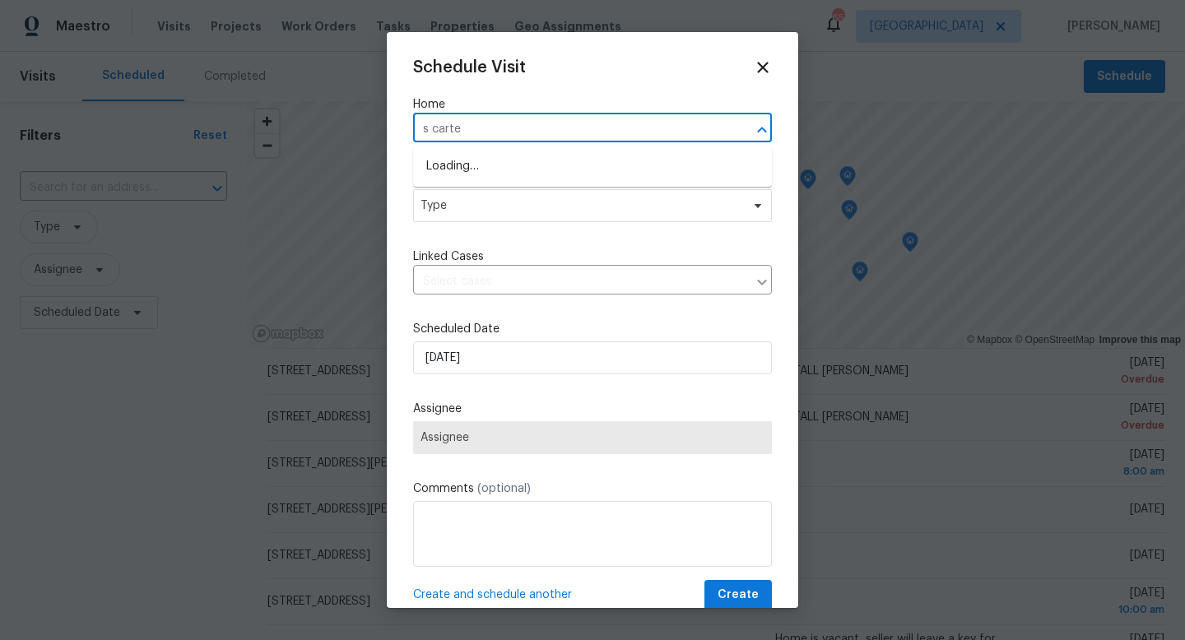
type input "s [PERSON_NAME]"
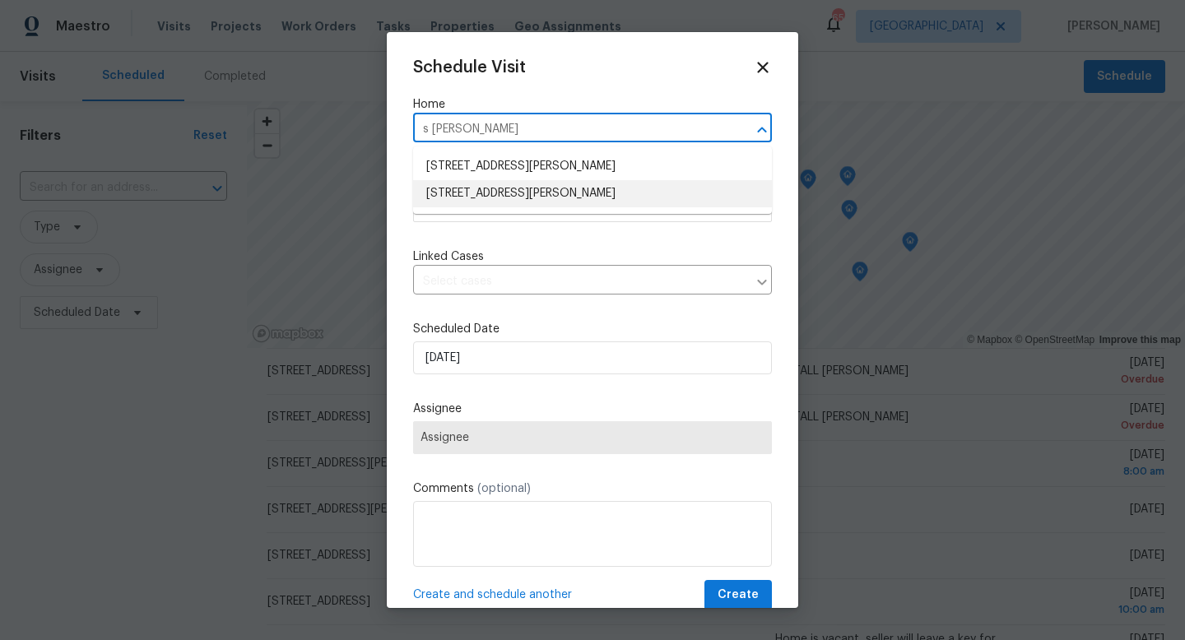
click at [508, 193] on li "[STREET_ADDRESS][PERSON_NAME]" at bounding box center [592, 193] width 359 height 27
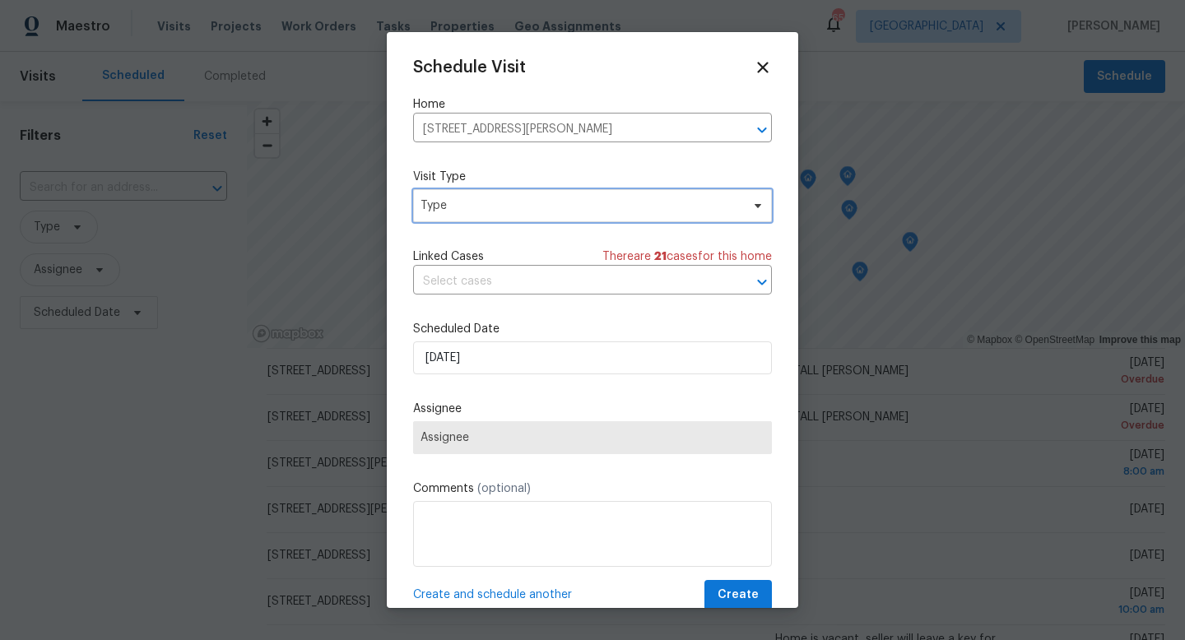
click at [498, 212] on span "Type" at bounding box center [580, 205] width 320 height 16
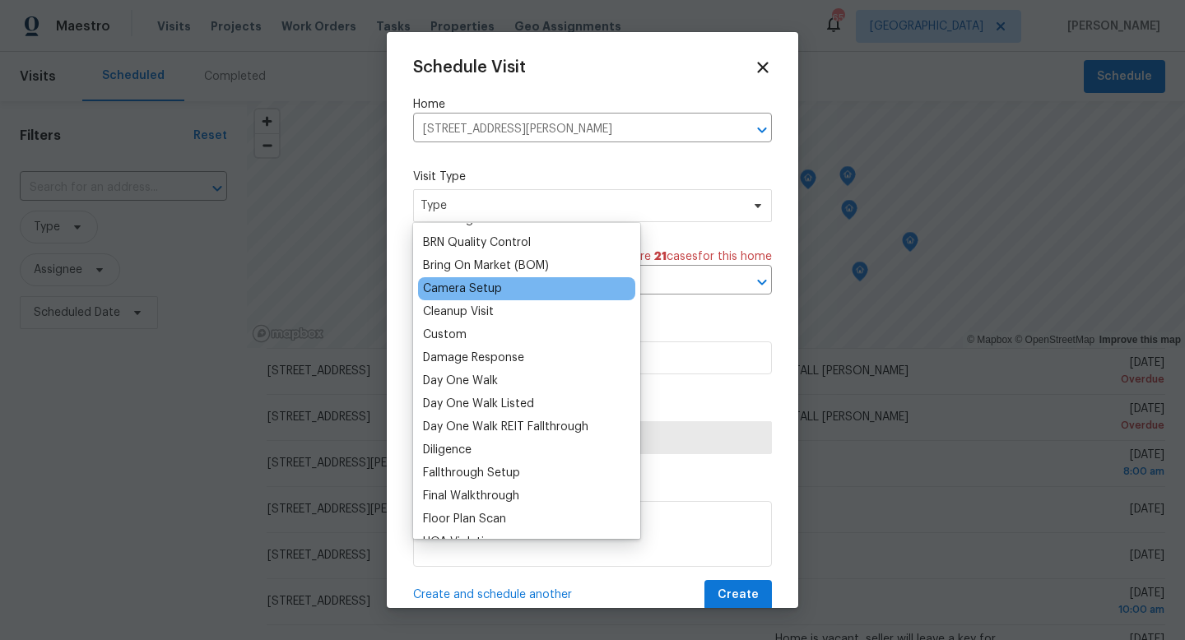
scroll to position [157, 0]
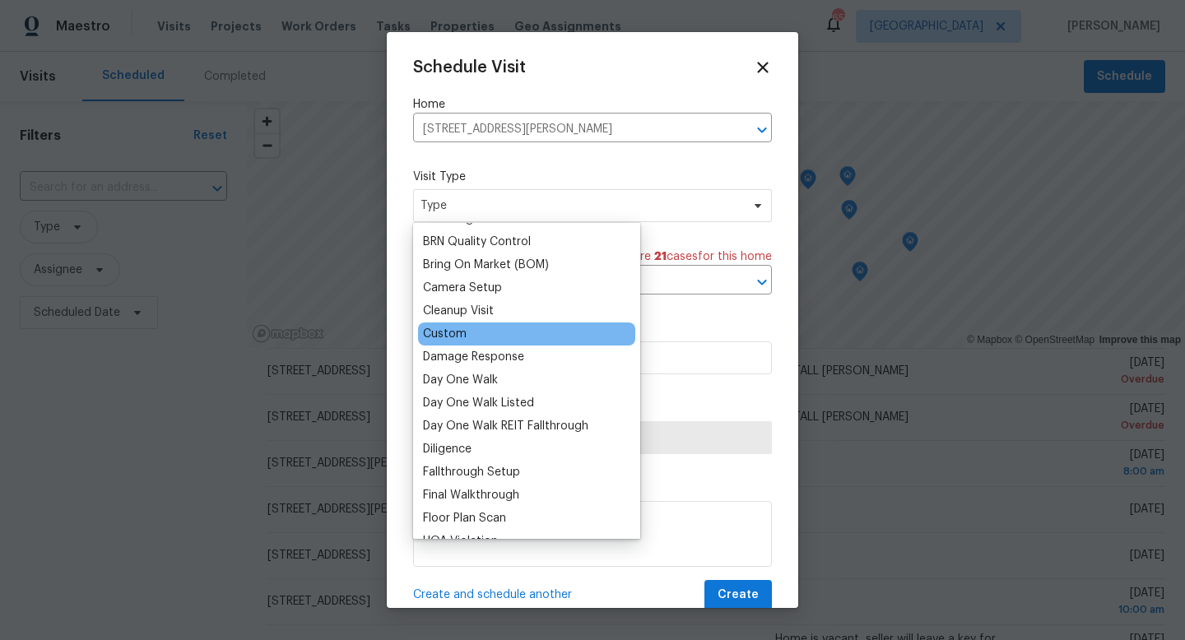
click at [457, 341] on div "Custom" at bounding box center [445, 334] width 44 height 16
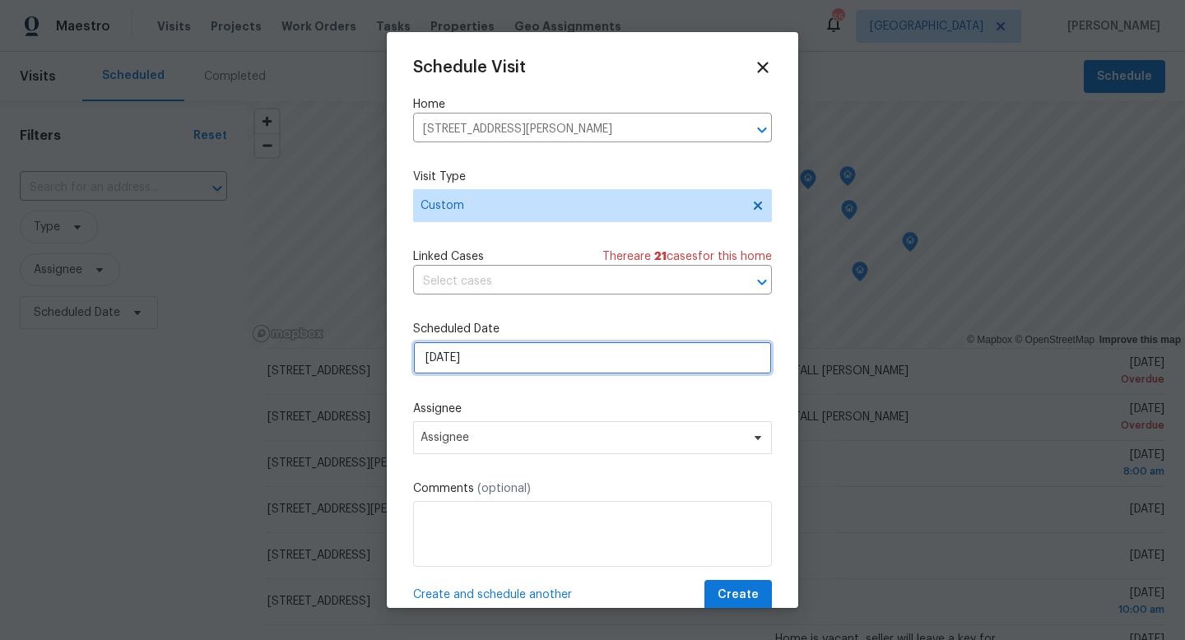
click at [462, 355] on input "[DATE]" at bounding box center [592, 357] width 359 height 33
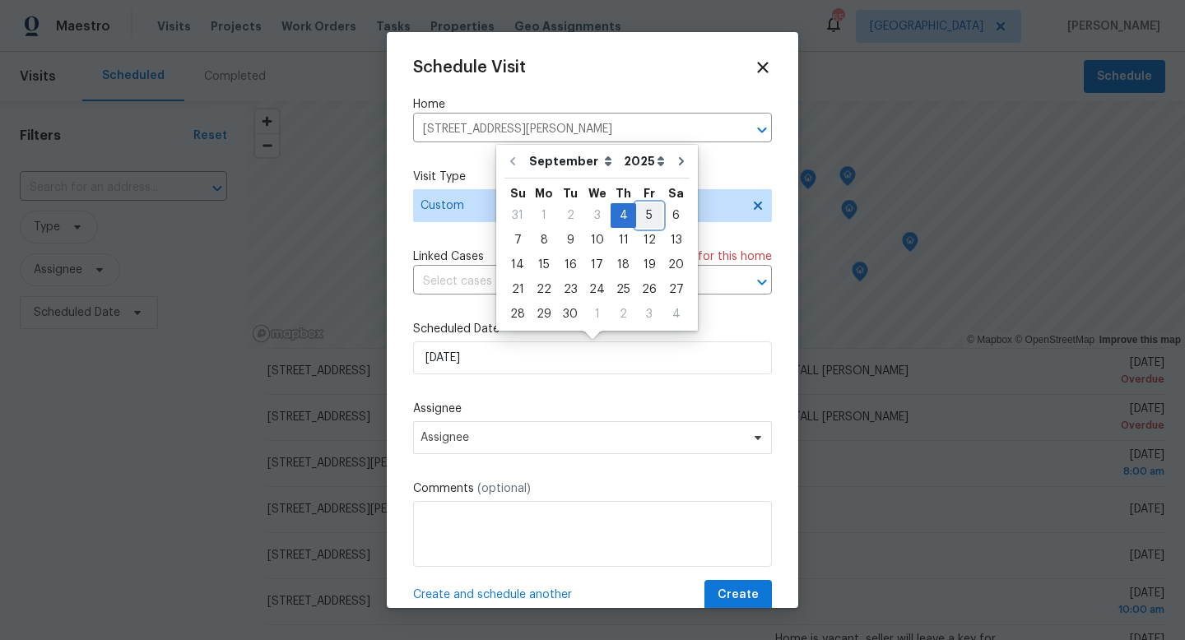
click at [647, 213] on div "5" at bounding box center [649, 215] width 26 height 23
type input "[DATE]"
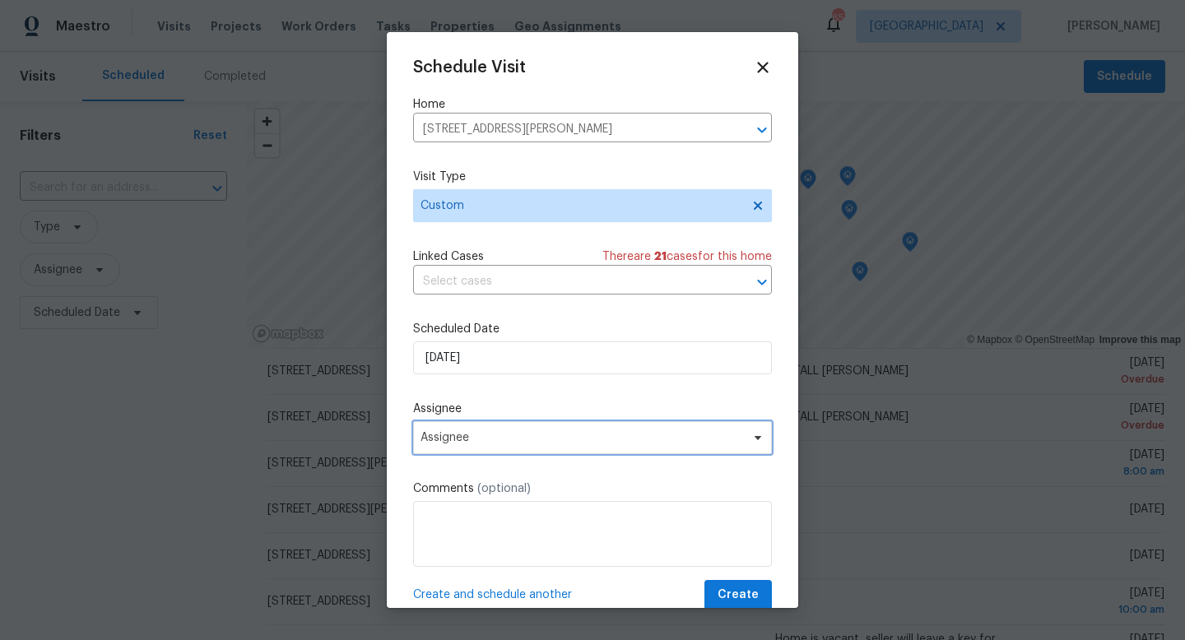
click at [487, 446] on span "Assignee" at bounding box center [592, 437] width 359 height 33
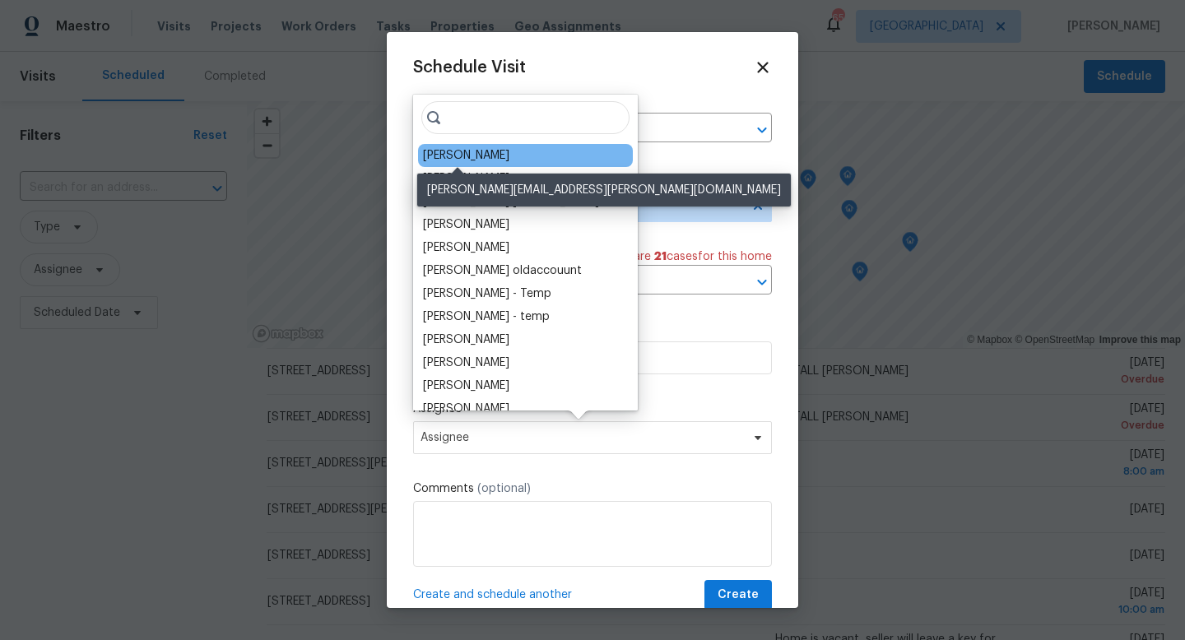
click at [471, 153] on div "[PERSON_NAME]" at bounding box center [466, 155] width 86 height 16
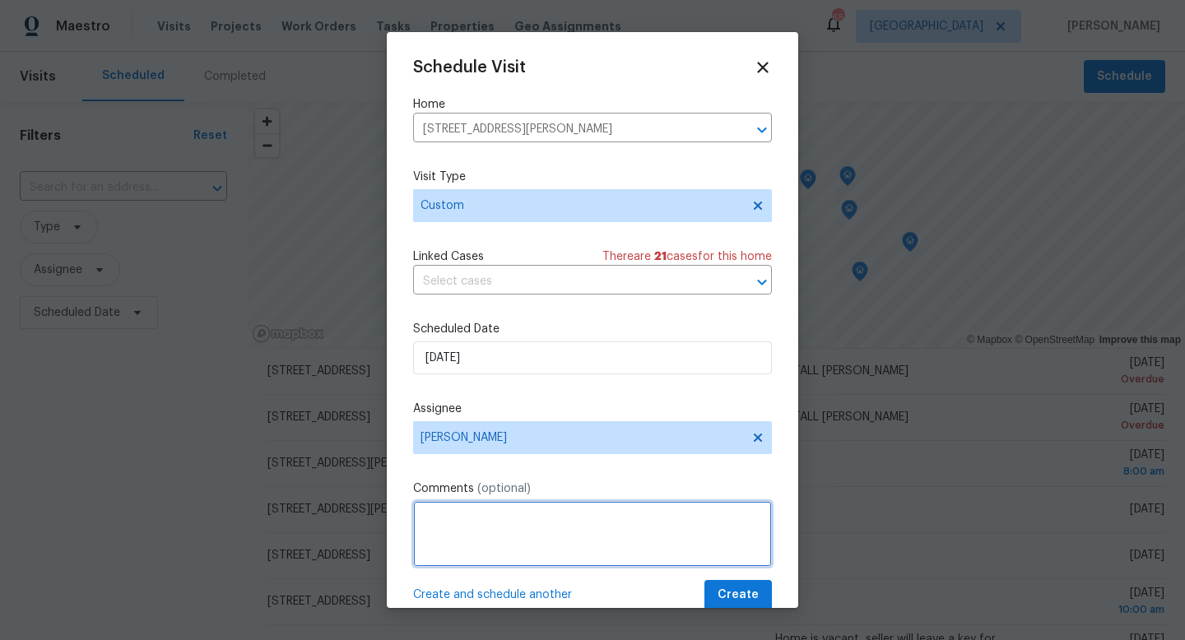
click at [484, 520] on textarea at bounding box center [592, 534] width 359 height 66
type textarea "#sala QC"
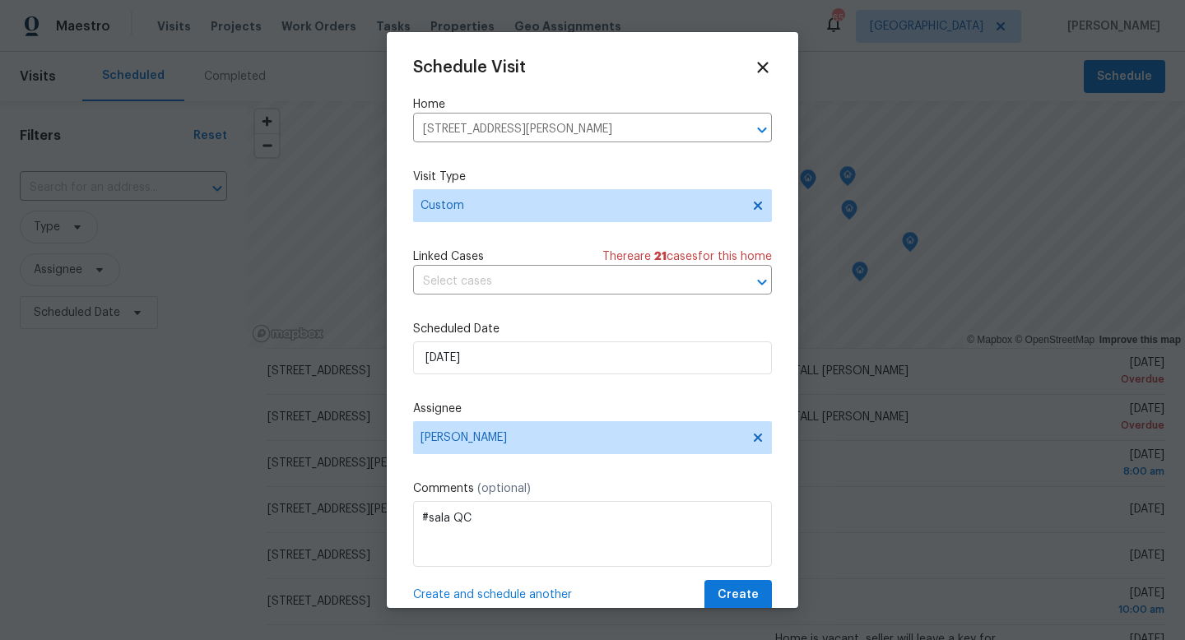
click at [738, 578] on div "Schedule Visit Home [STREET_ADDRESS][PERSON_NAME] ​ Visit Type Custom Linked Ca…" at bounding box center [592, 334] width 359 height 552
click at [738, 587] on span "Create" at bounding box center [737, 595] width 41 height 21
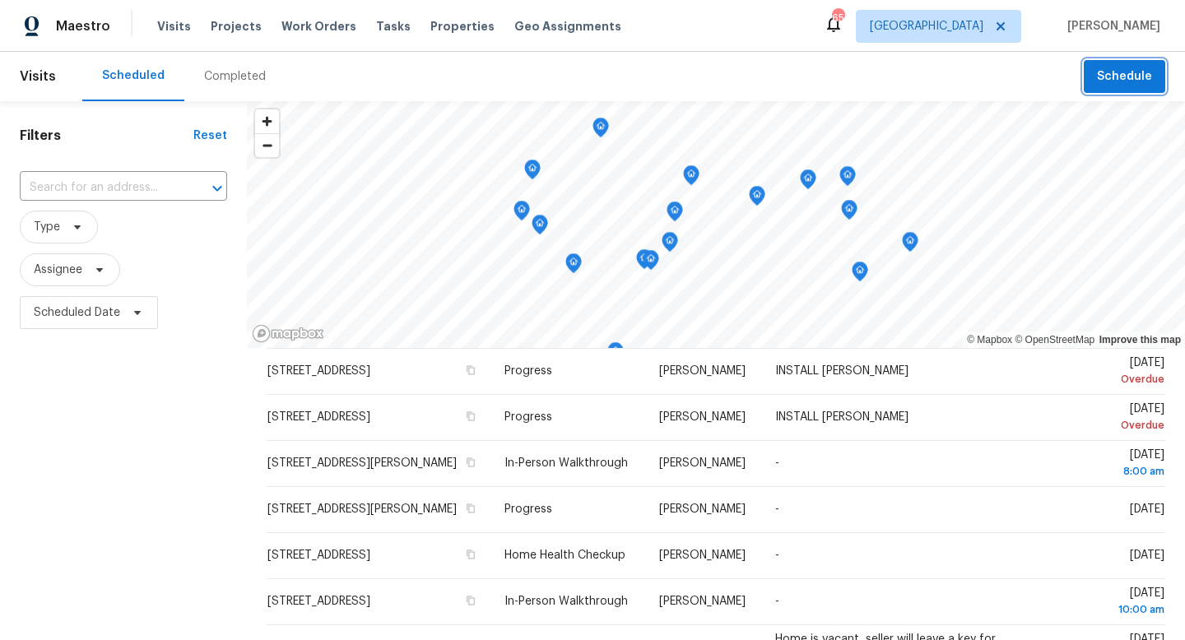
click at [1102, 91] on button "Schedule" at bounding box center [1124, 77] width 81 height 34
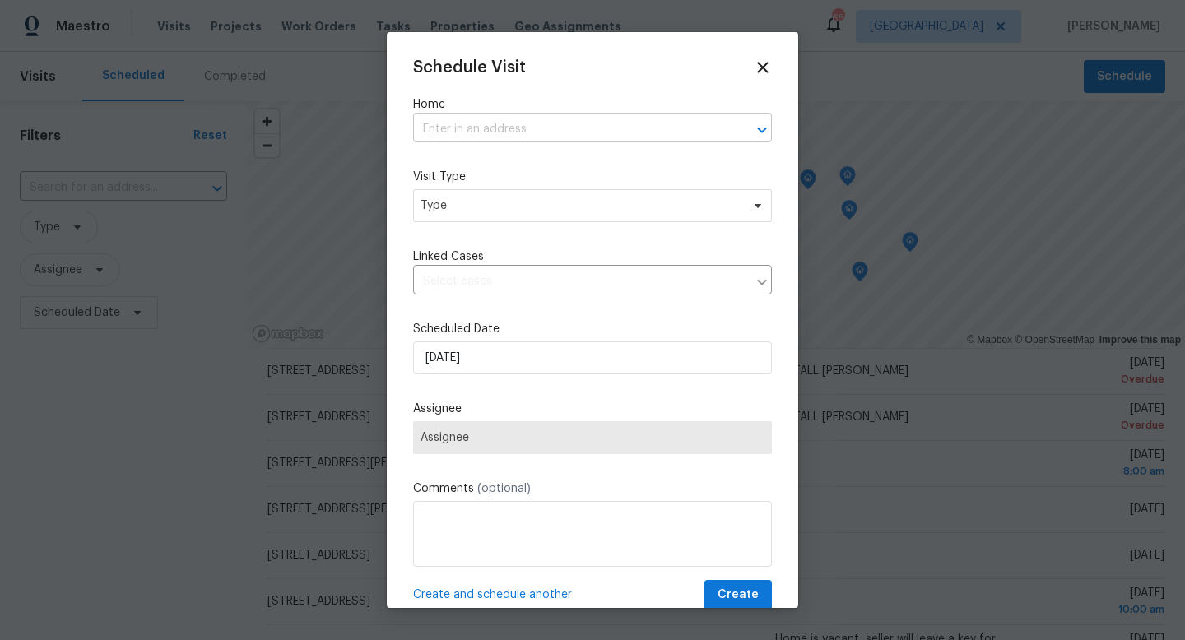
click at [513, 141] on input "text" at bounding box center [569, 130] width 313 height 26
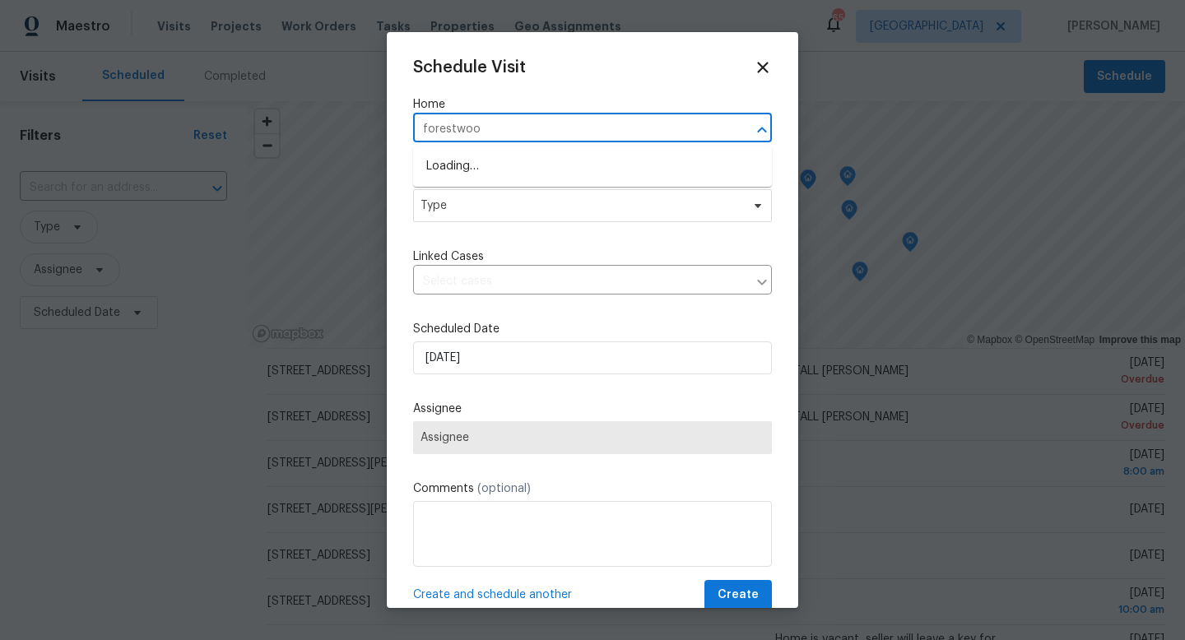
type input "forestwood"
click at [493, 198] on li "[STREET_ADDRESS][PERSON_NAME]" at bounding box center [592, 193] width 359 height 27
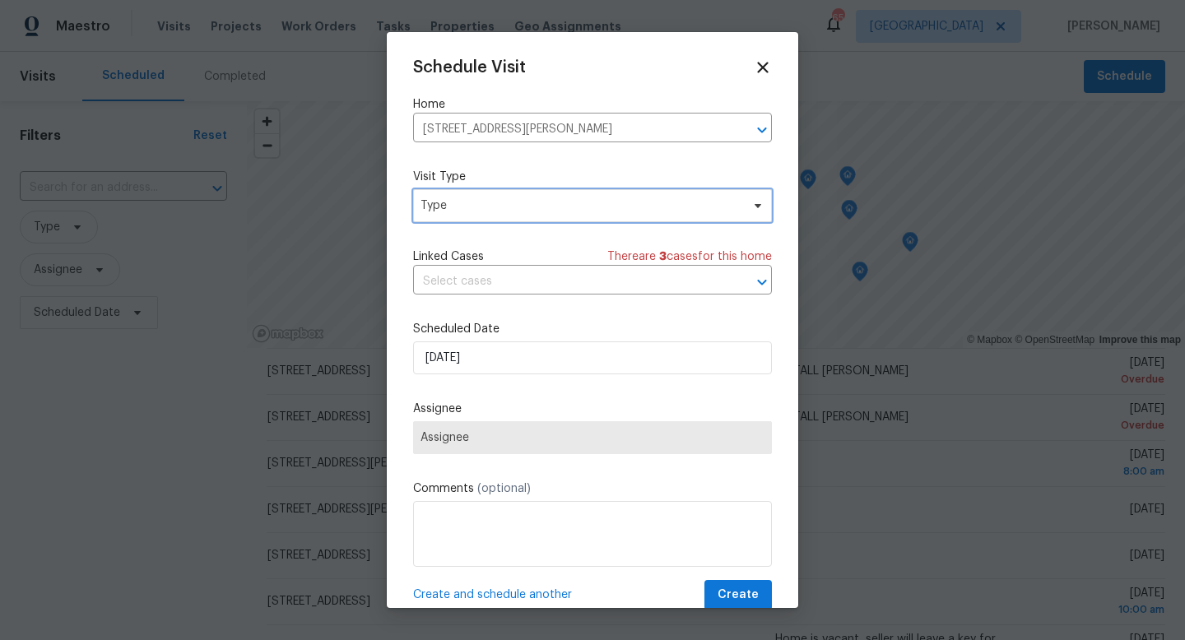
click at [492, 217] on span "Type" at bounding box center [592, 205] width 359 height 33
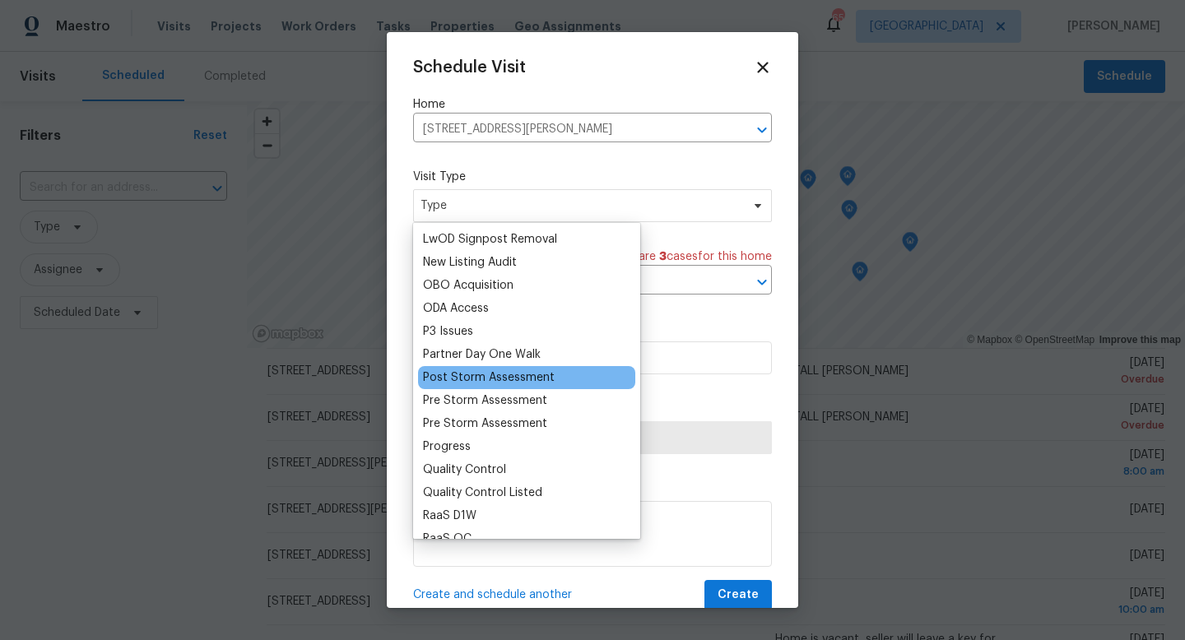
scroll to position [909, 0]
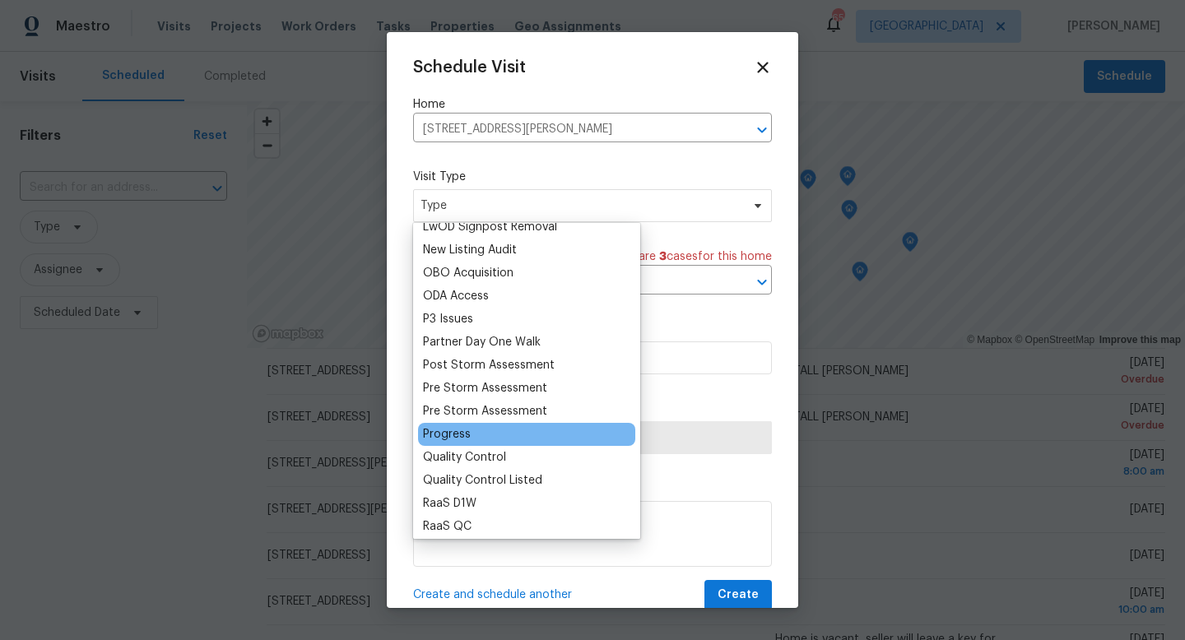
click at [465, 435] on div "Progress" at bounding box center [447, 434] width 48 height 16
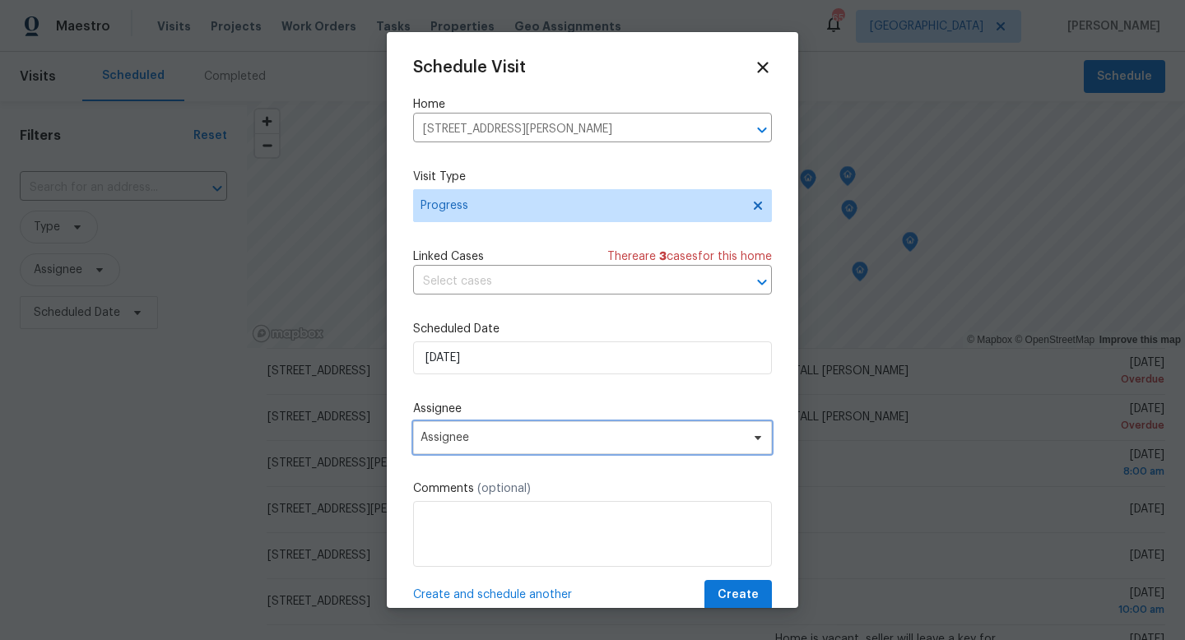
click at [451, 442] on span "Assignee" at bounding box center [581, 437] width 323 height 13
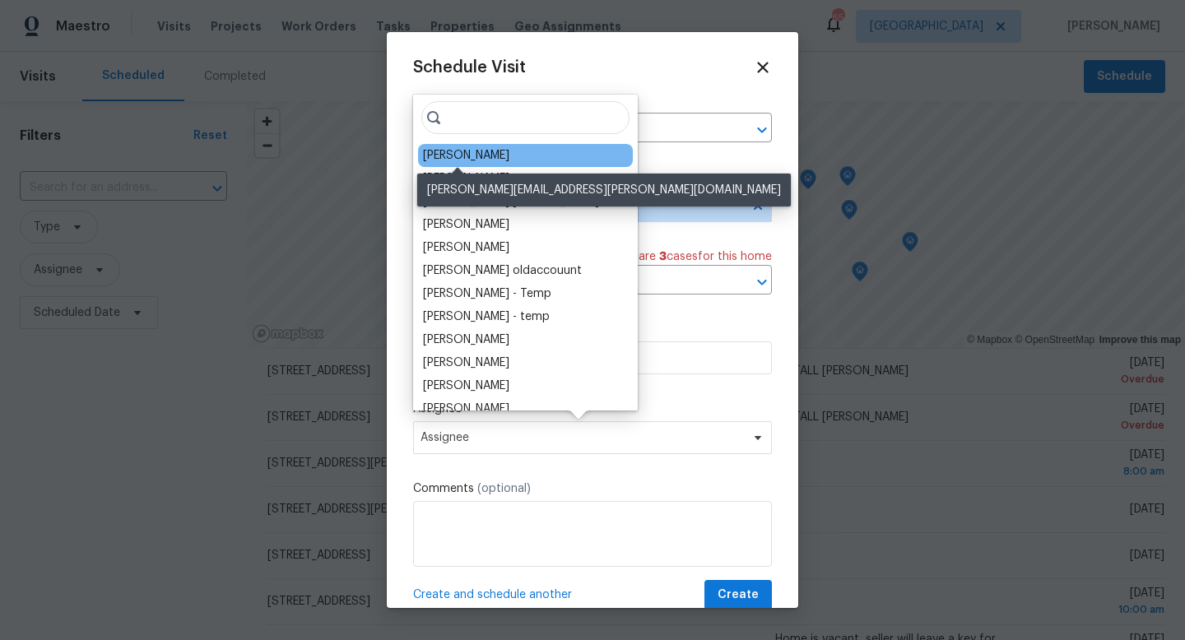
click at [465, 163] on div "[PERSON_NAME]" at bounding box center [466, 155] width 86 height 16
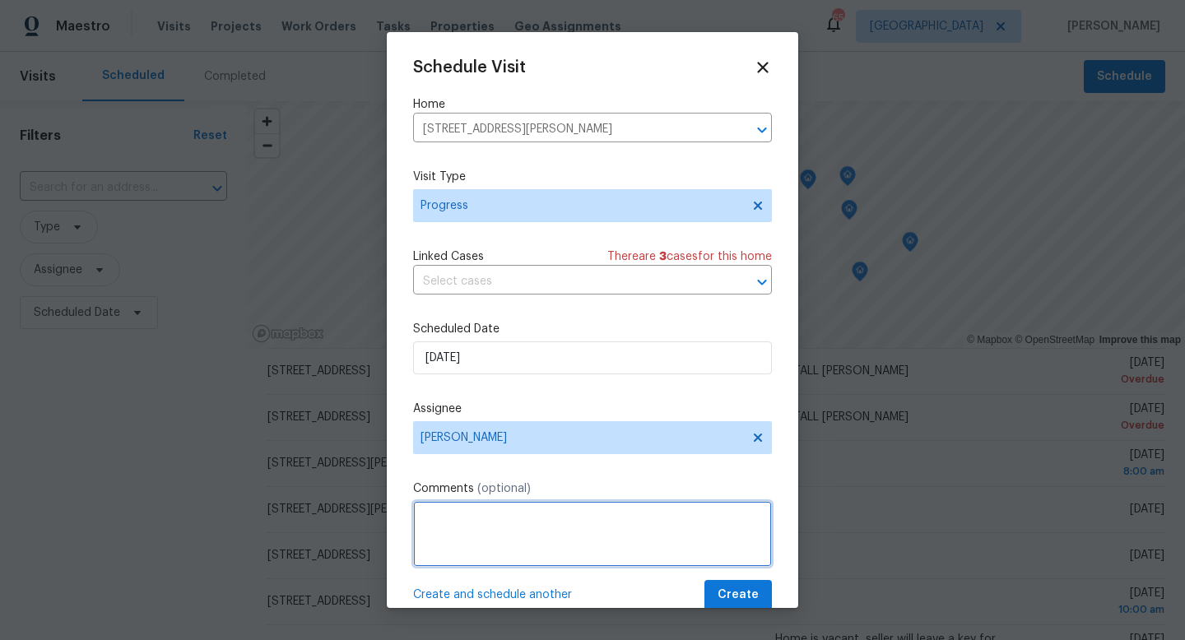
click at [504, 547] on textarea at bounding box center [592, 534] width 359 height 66
type textarea "Landscaping call with vendor."
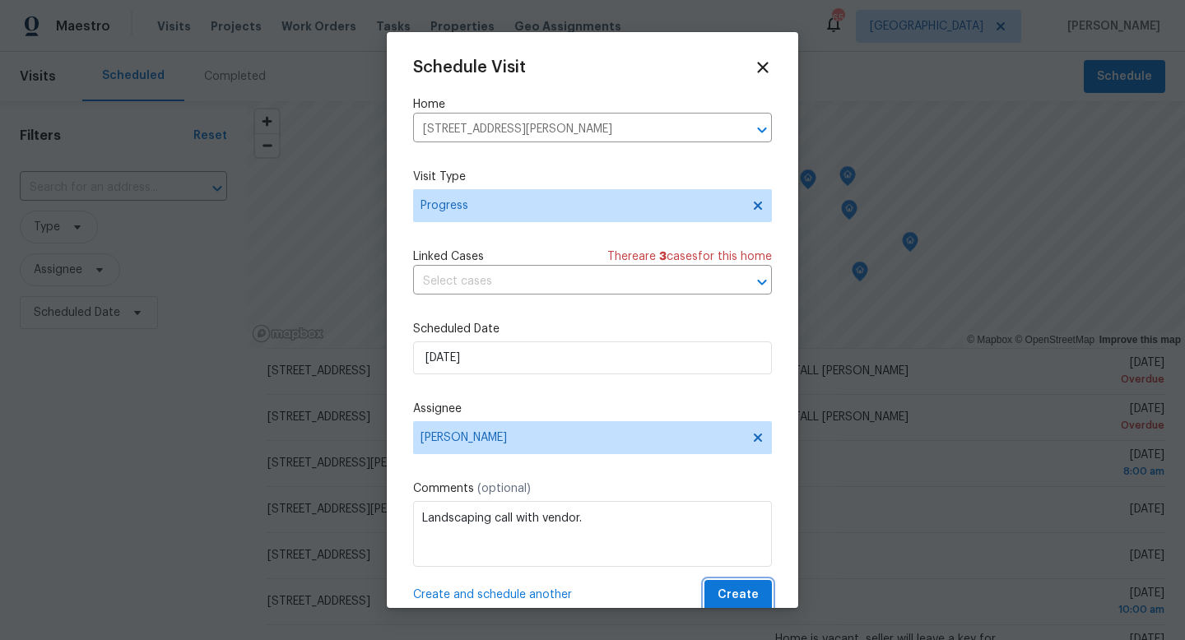
click at [724, 592] on span "Create" at bounding box center [737, 595] width 41 height 21
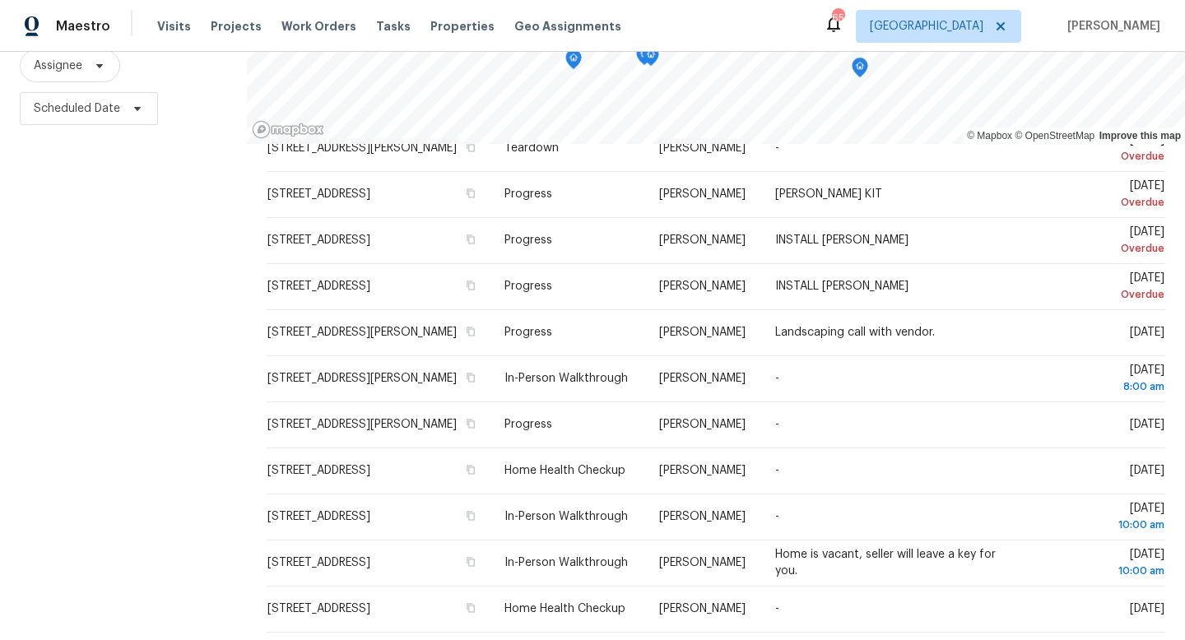
scroll to position [0, 0]
